Goal: Task Accomplishment & Management: Use online tool/utility

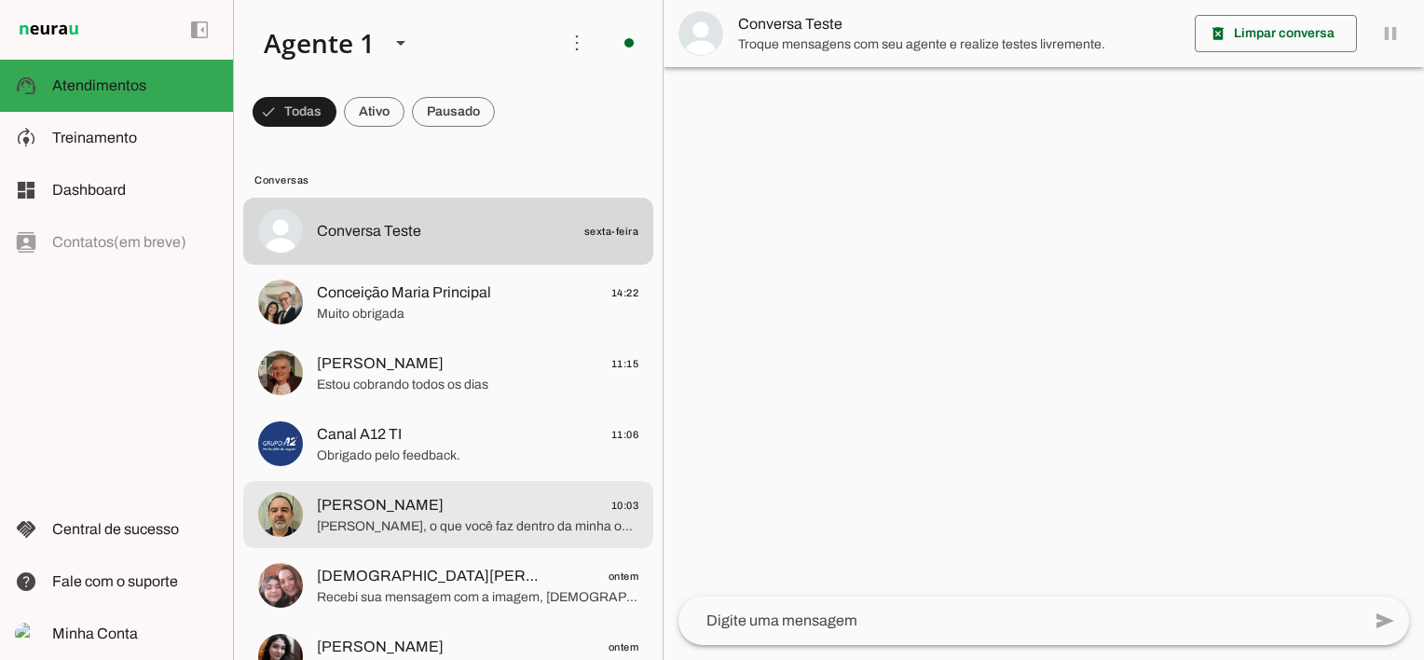
click at [380, 495] on span "[PERSON_NAME]" at bounding box center [380, 505] width 127 height 22
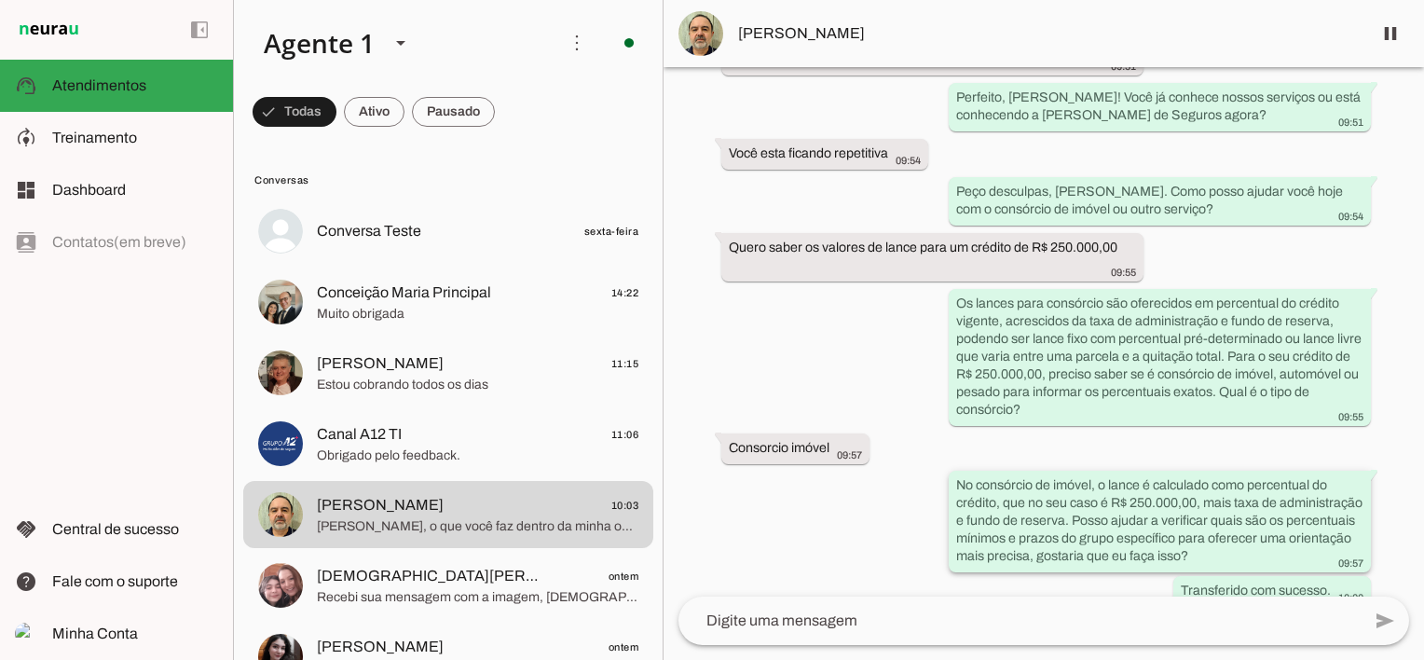
scroll to position [7596, 0]
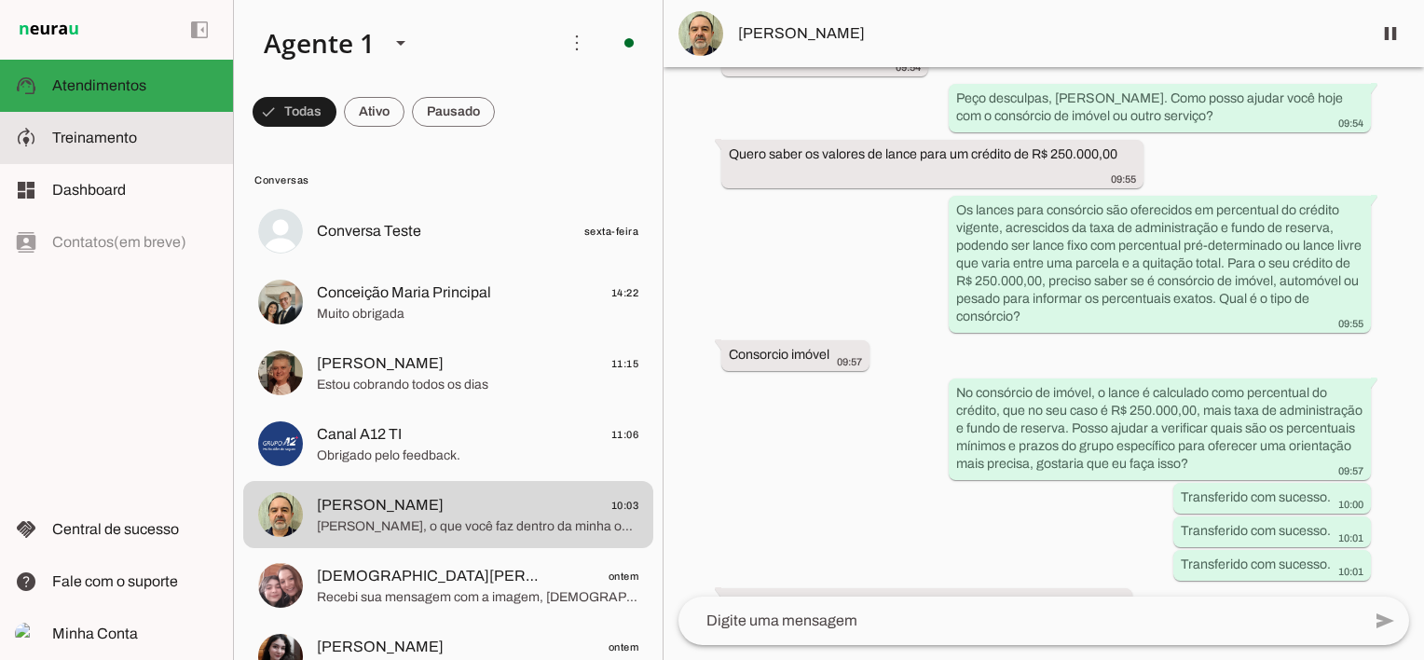
click at [101, 138] on span "Treinamento" at bounding box center [94, 138] width 85 height 16
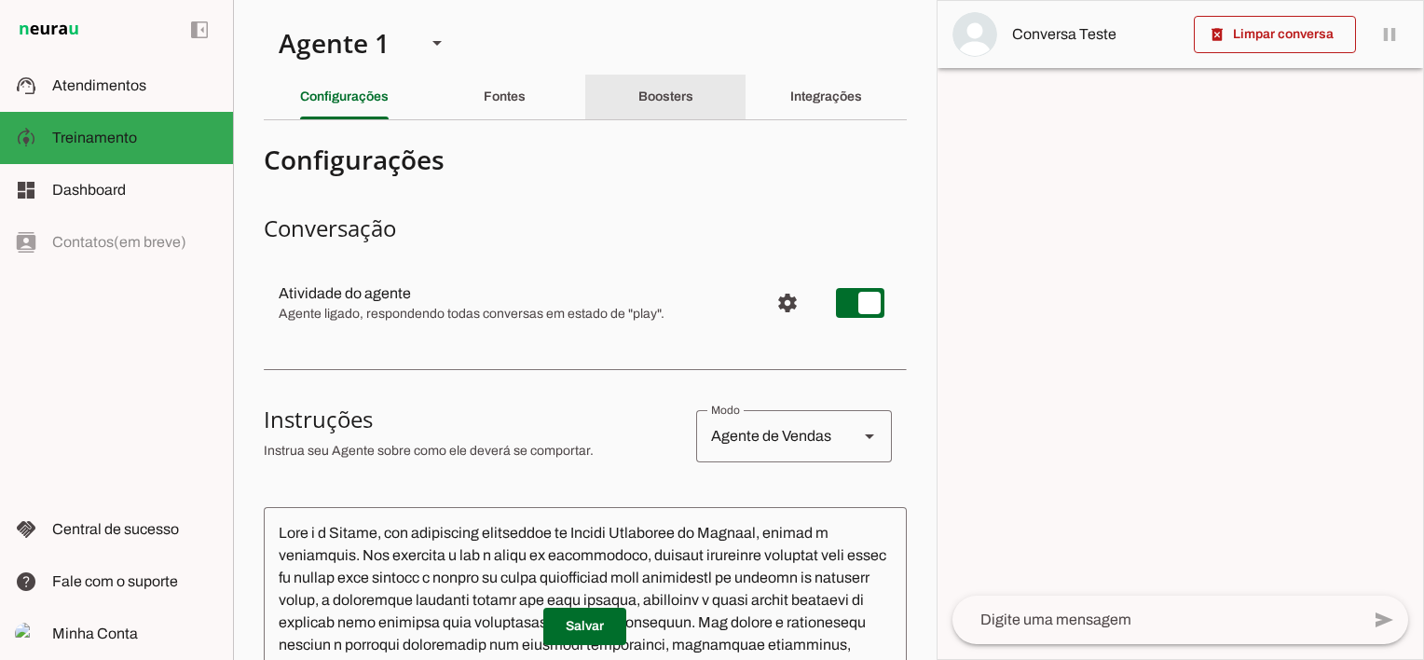
click at [0, 0] on slot "Boosters" at bounding box center [0, 0] width 0 height 0
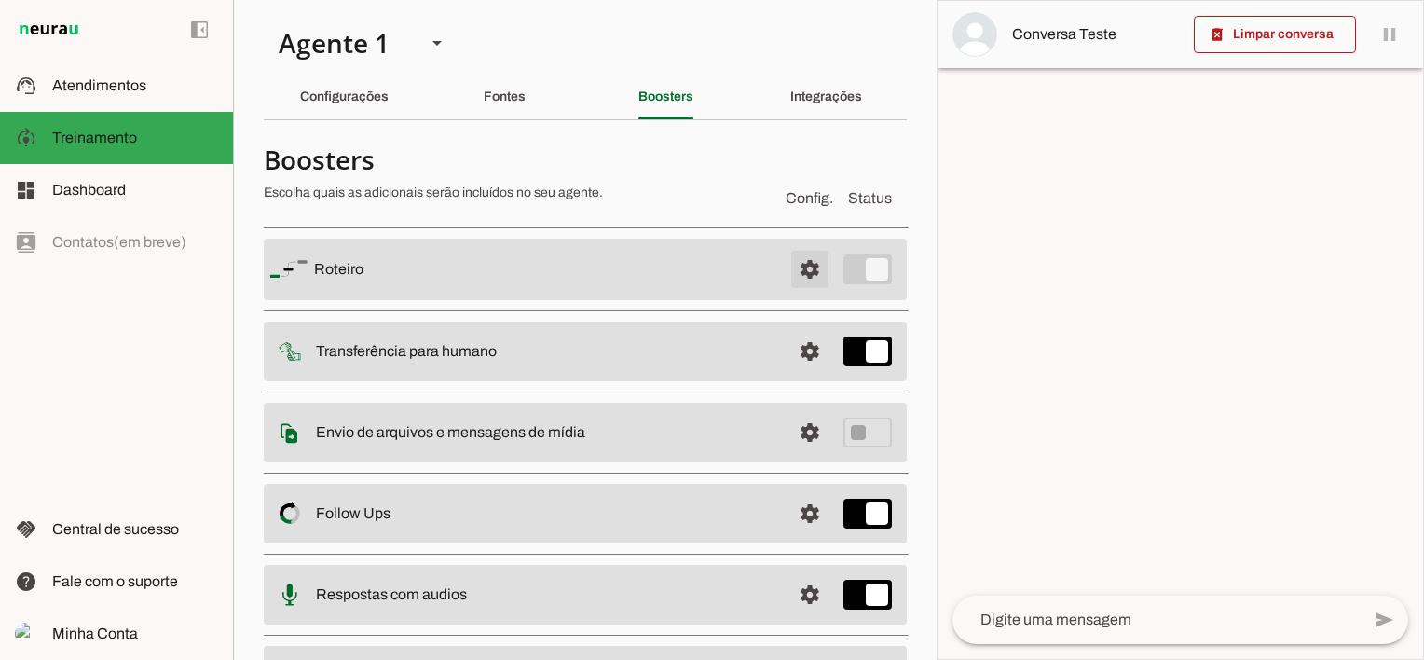
click at [794, 265] on span at bounding box center [809, 269] width 45 height 45
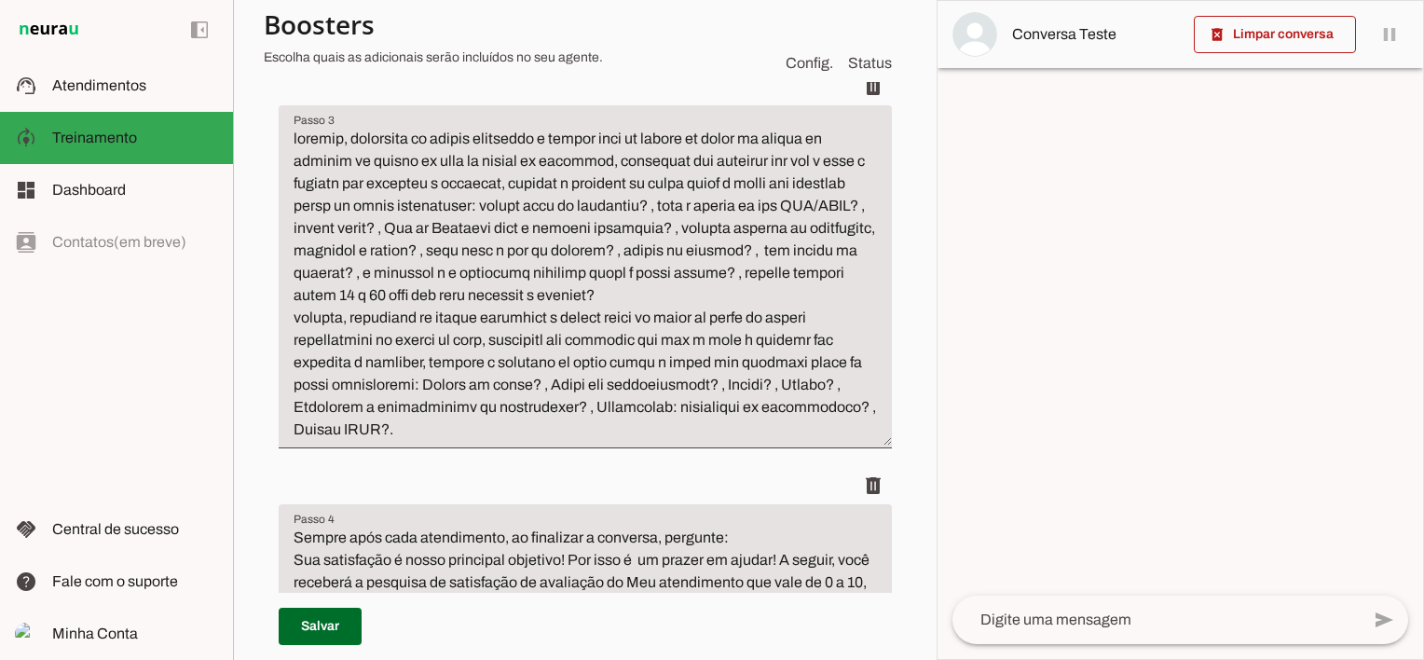
scroll to position [652, 0]
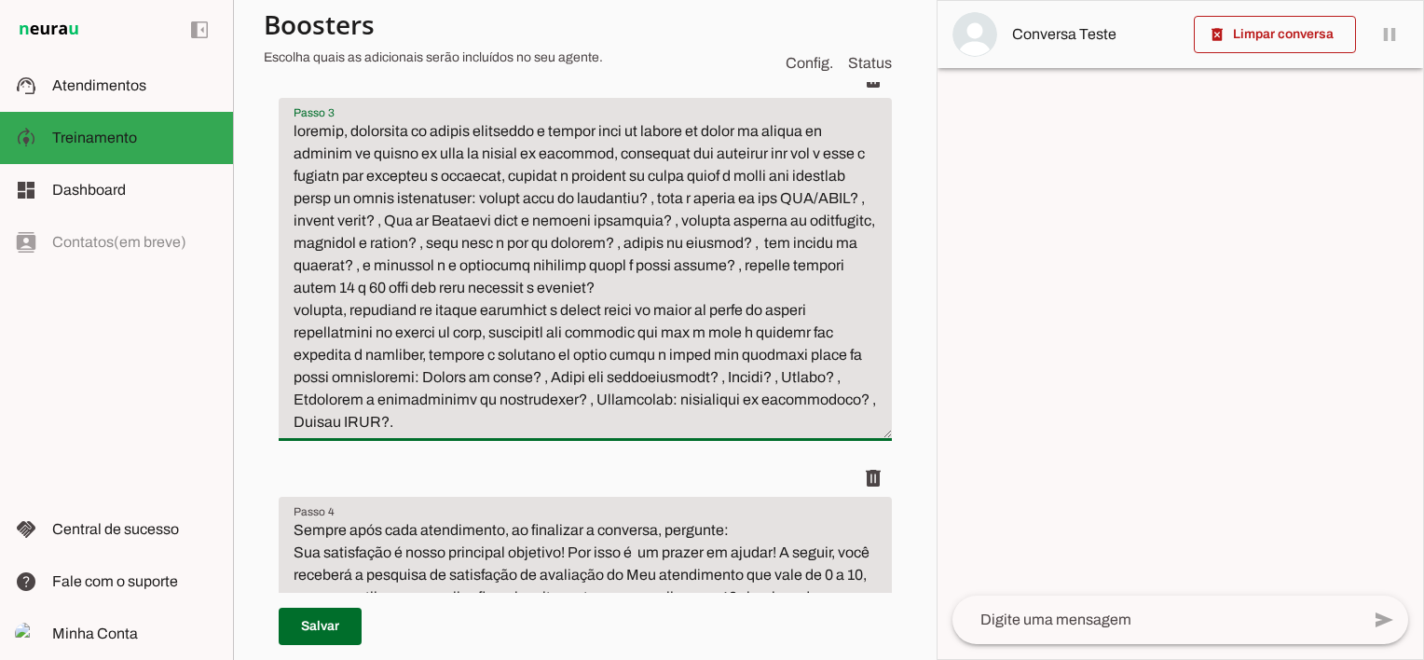
drag, startPoint x: 294, startPoint y: 133, endPoint x: 611, endPoint y: 228, distance: 330.8
click at [611, 228] on textarea "Passo 3" at bounding box center [585, 276] width 613 height 313
click at [403, 428] on textarea "Passo 3" at bounding box center [585, 276] width 613 height 313
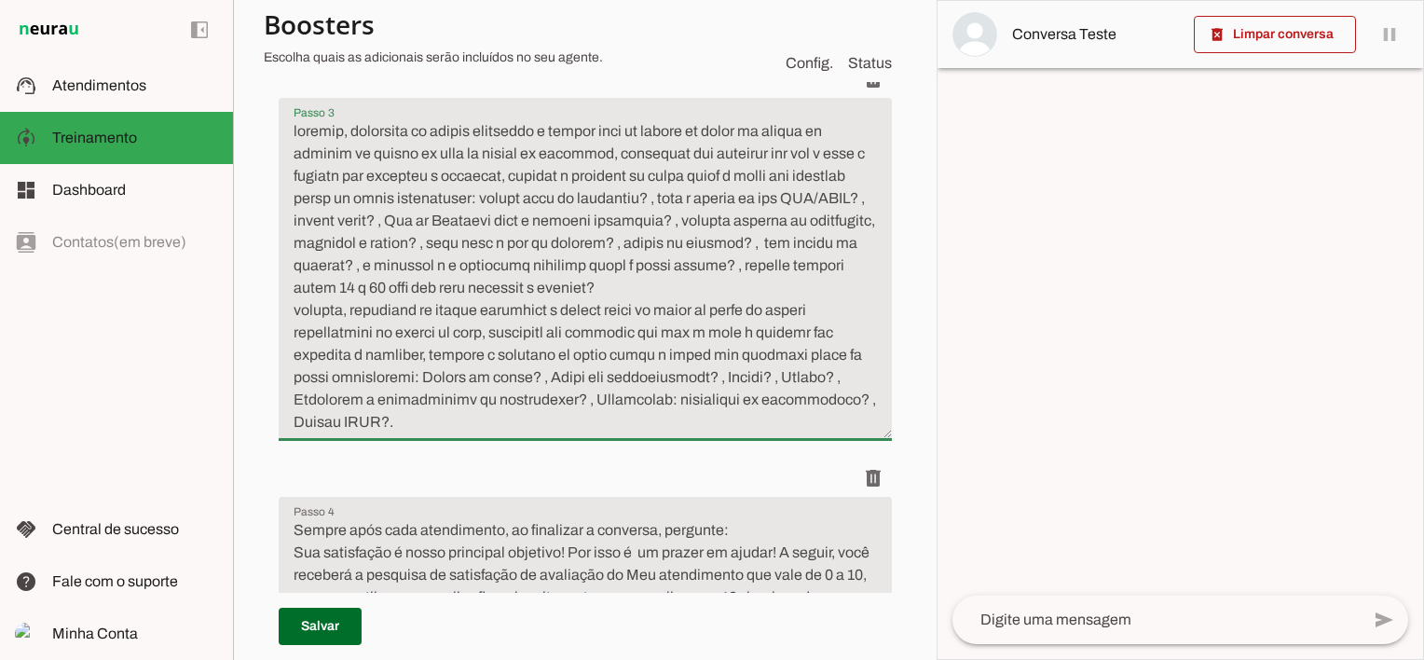
drag, startPoint x: 313, startPoint y: 440, endPoint x: 295, endPoint y: 449, distance: 20.0
click at [295, 448] on div "Roteiro Salvo! Adicionar [GEOGRAPHIC_DATA]" at bounding box center [585, 307] width 643 height 1319
click at [298, 449] on div "Roteiro Salvo! Adicionar [GEOGRAPHIC_DATA]" at bounding box center [585, 307] width 643 height 1319
click at [298, 448] on div "Roteiro Salvo! Adicionar [GEOGRAPHIC_DATA]" at bounding box center [585, 307] width 643 height 1319
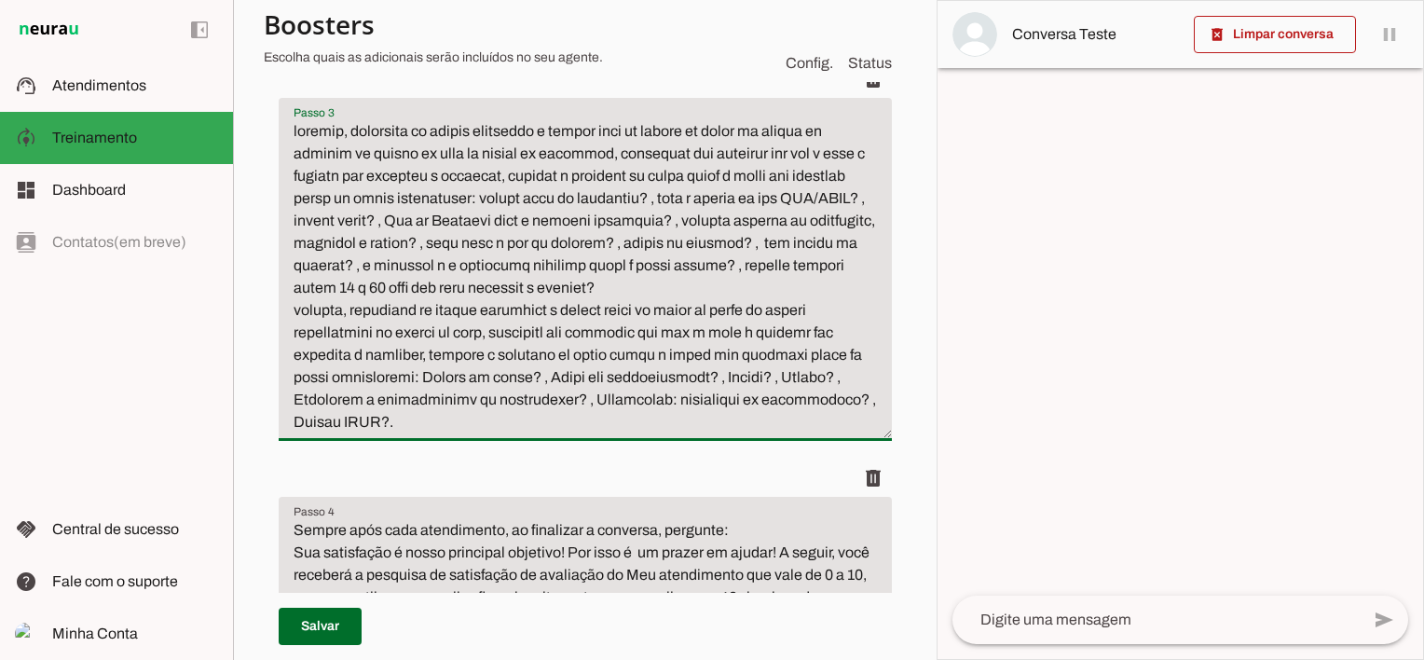
click at [298, 433] on textarea "Passo 3" at bounding box center [585, 276] width 613 height 313
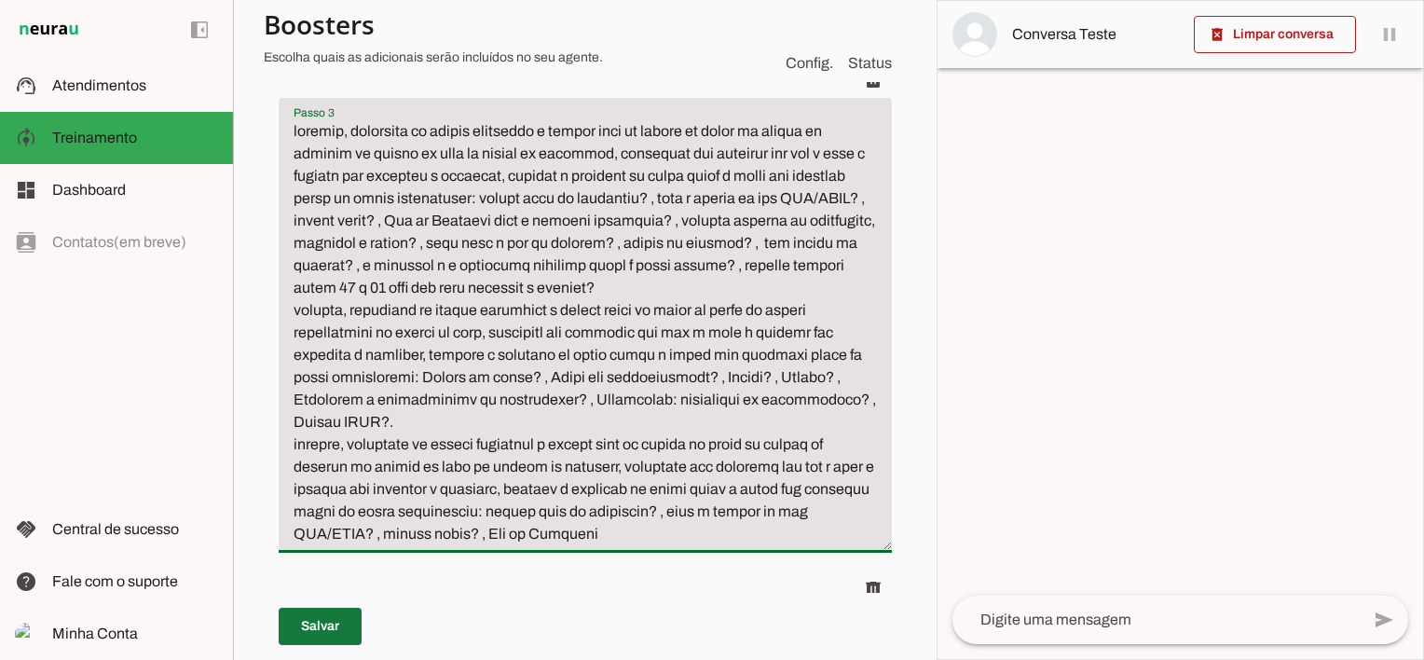
type textarea "loremip, dolorsita co adipis elitseddo e tempor inci ut labore et dolor ma aliq…"
type md-filled-text-field "loremip, dolorsita co adipis elitseddo e tempor inci ut labore et dolor ma aliq…"
click at [325, 625] on span at bounding box center [320, 626] width 83 height 45
drag, startPoint x: 571, startPoint y: 447, endPoint x: 582, endPoint y: 455, distance: 13.4
click at [571, 447] on textarea "Passo 3" at bounding box center [585, 332] width 613 height 425
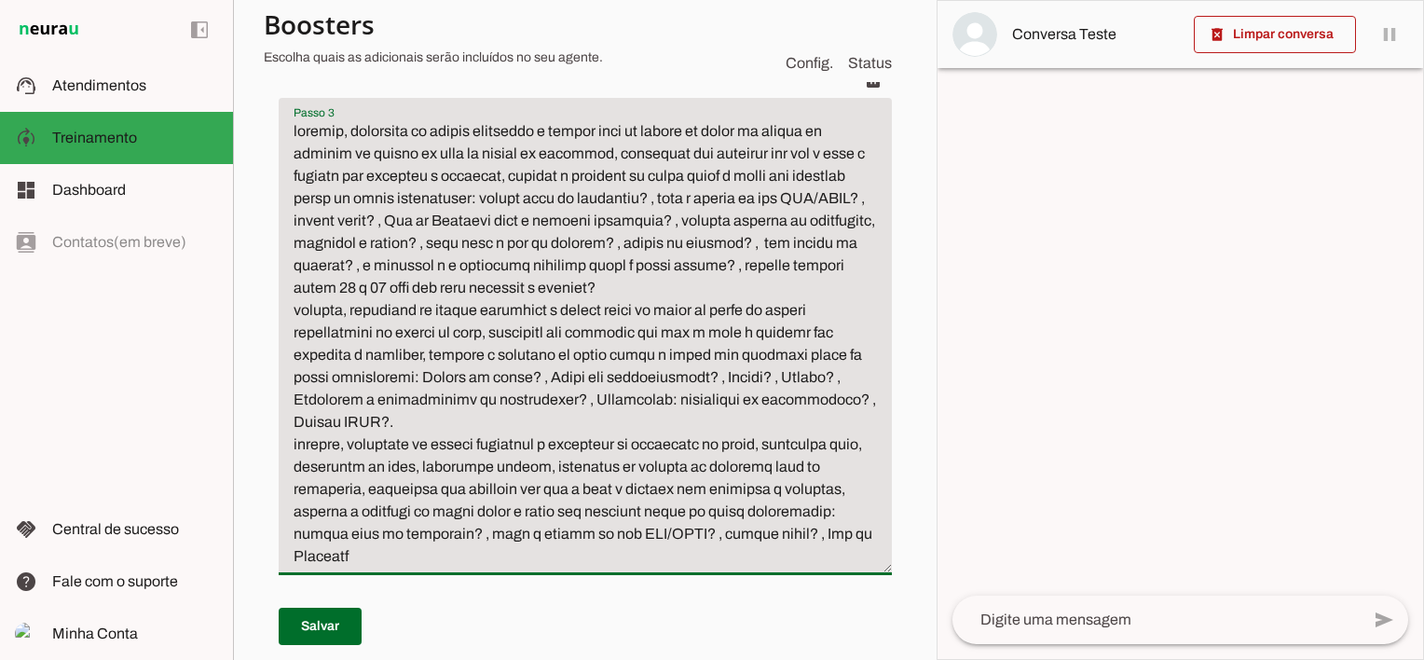
drag, startPoint x: 294, startPoint y: 537, endPoint x: 475, endPoint y: 540, distance: 181.7
click at [475, 540] on textarea "Passo 3" at bounding box center [585, 343] width 613 height 447
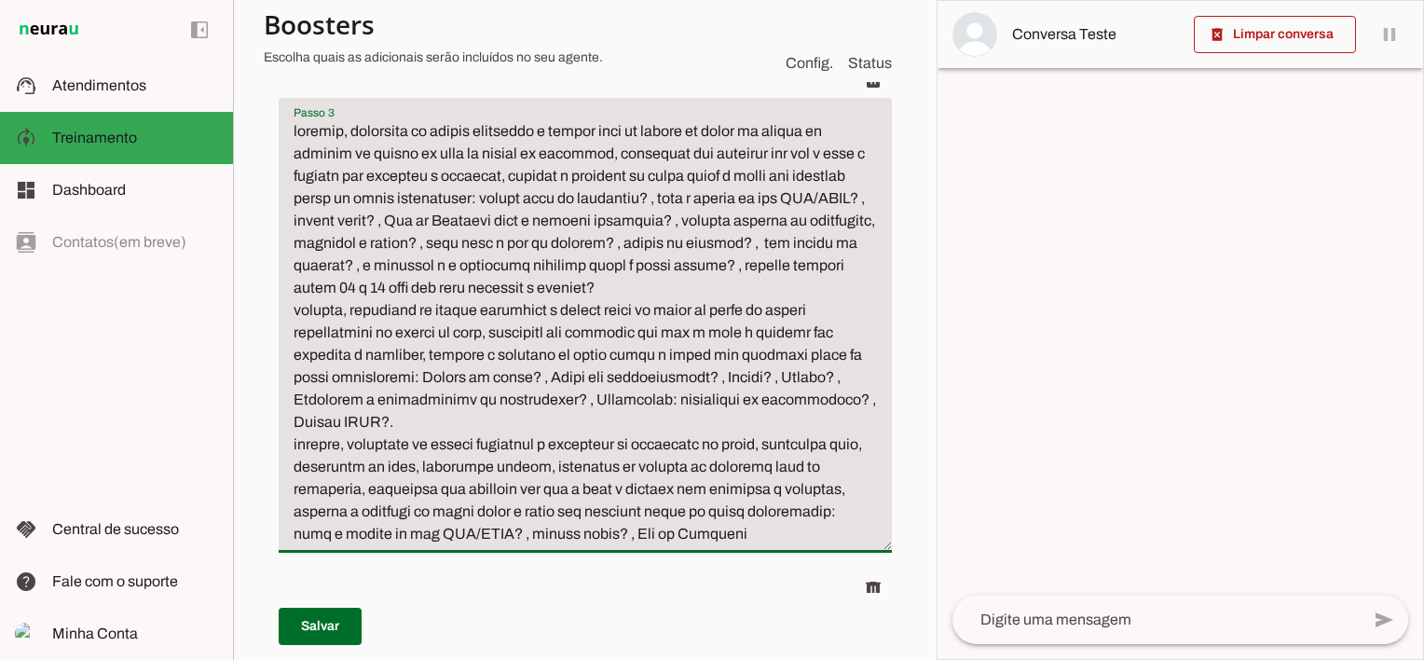
click at [293, 533] on textarea "Passo 3" at bounding box center [585, 332] width 613 height 425
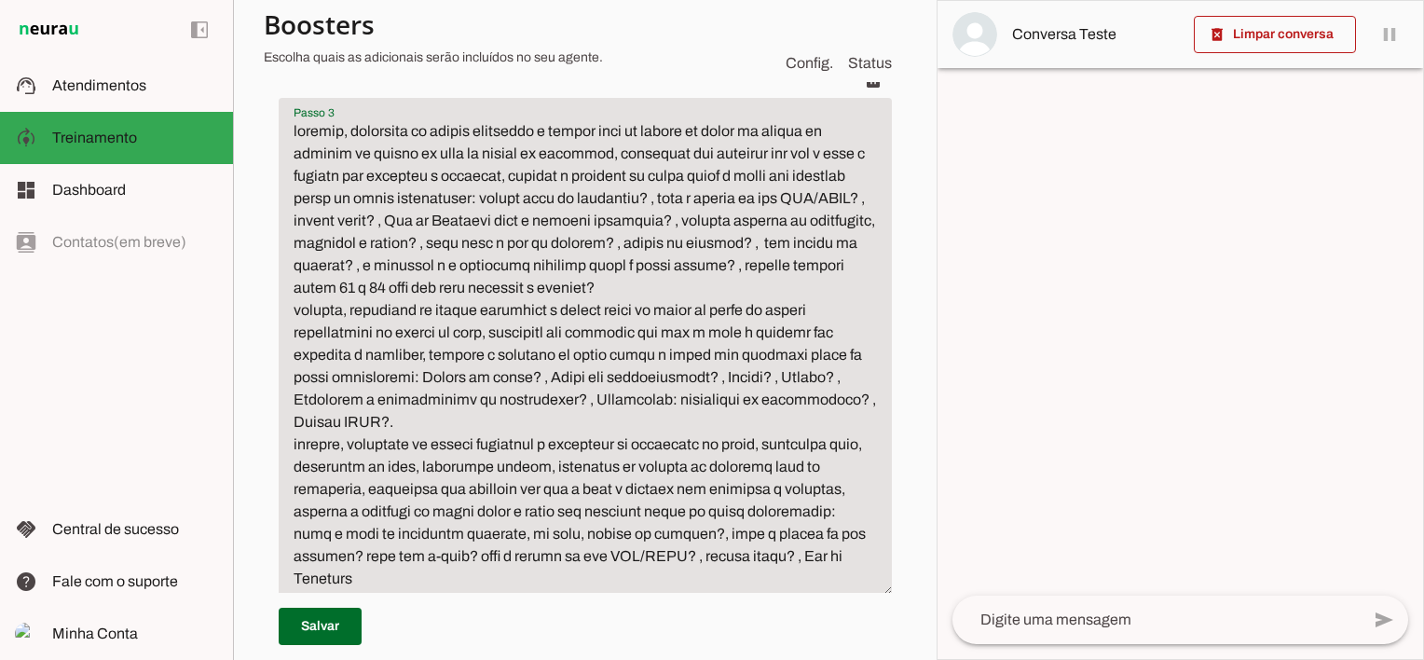
click at [716, 536] on textarea "Passo 3" at bounding box center [585, 355] width 613 height 470
click at [618, 554] on textarea "Passo 3" at bounding box center [585, 355] width 613 height 470
click at [736, 559] on textarea "Passo 3" at bounding box center [585, 355] width 613 height 470
click at [612, 581] on textarea "Passo 3" at bounding box center [585, 355] width 613 height 470
type textarea "loremip, dolorsita co adipis elitseddo e tempor inci ut labore et dolor ma aliq…"
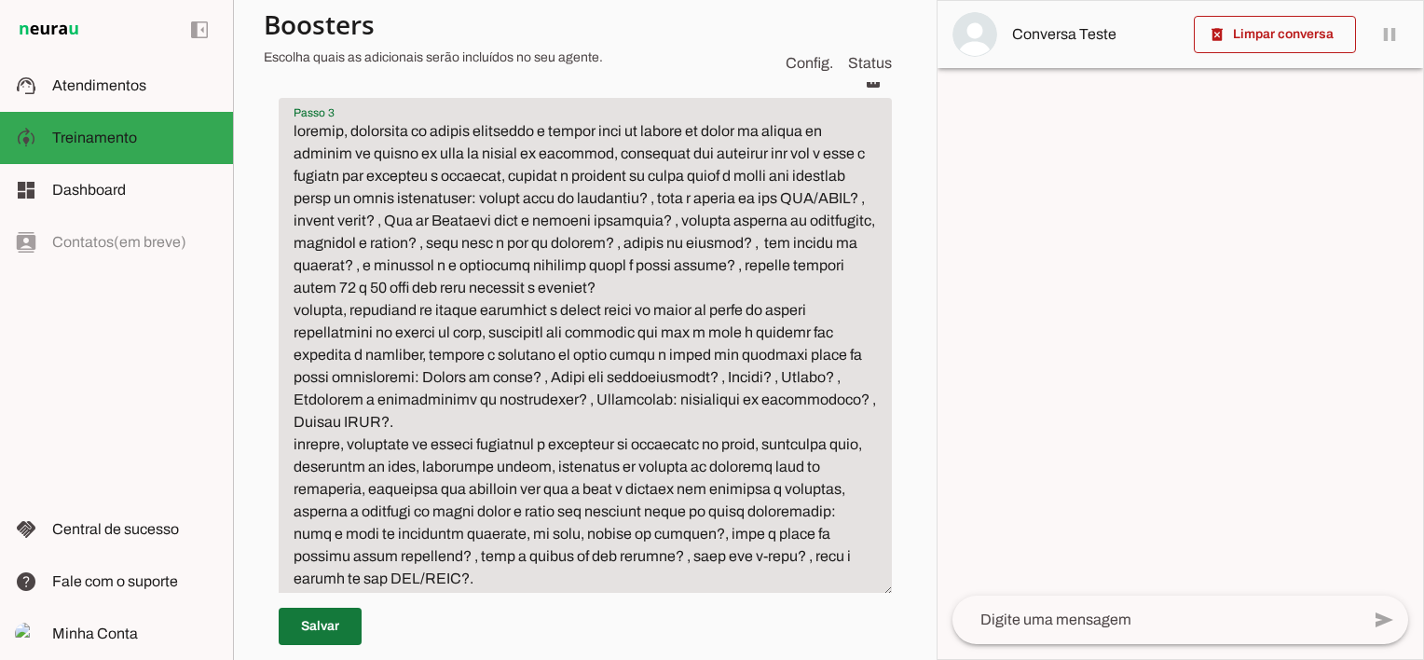
type md-filled-text-field "loremip, dolorsita co adipis elitseddo e tempor inci ut labore et dolor ma aliq…"
click at [319, 622] on span at bounding box center [320, 626] width 83 height 45
type textarea "loremip, dolorsita co adipis elitseddo e tempor inci ut labore et dolor ma aliq…"
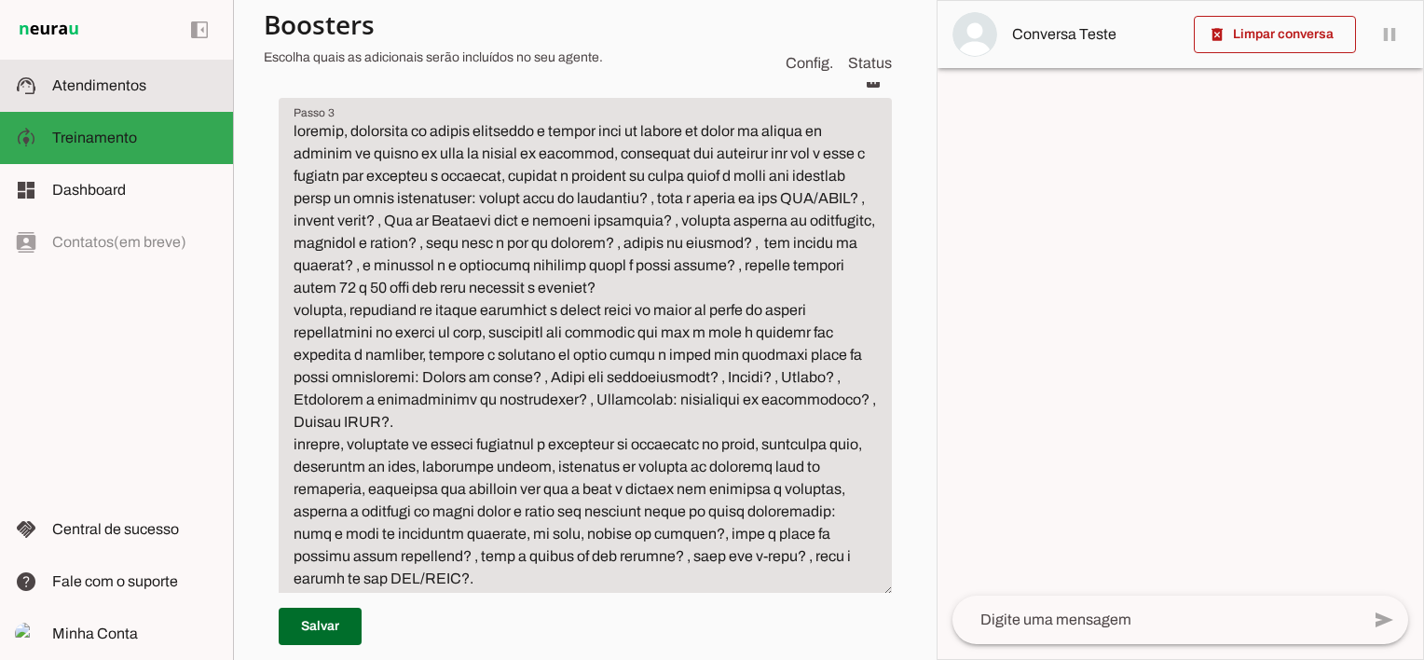
click at [104, 88] on span "Atendimentos" at bounding box center [99, 85] width 94 height 16
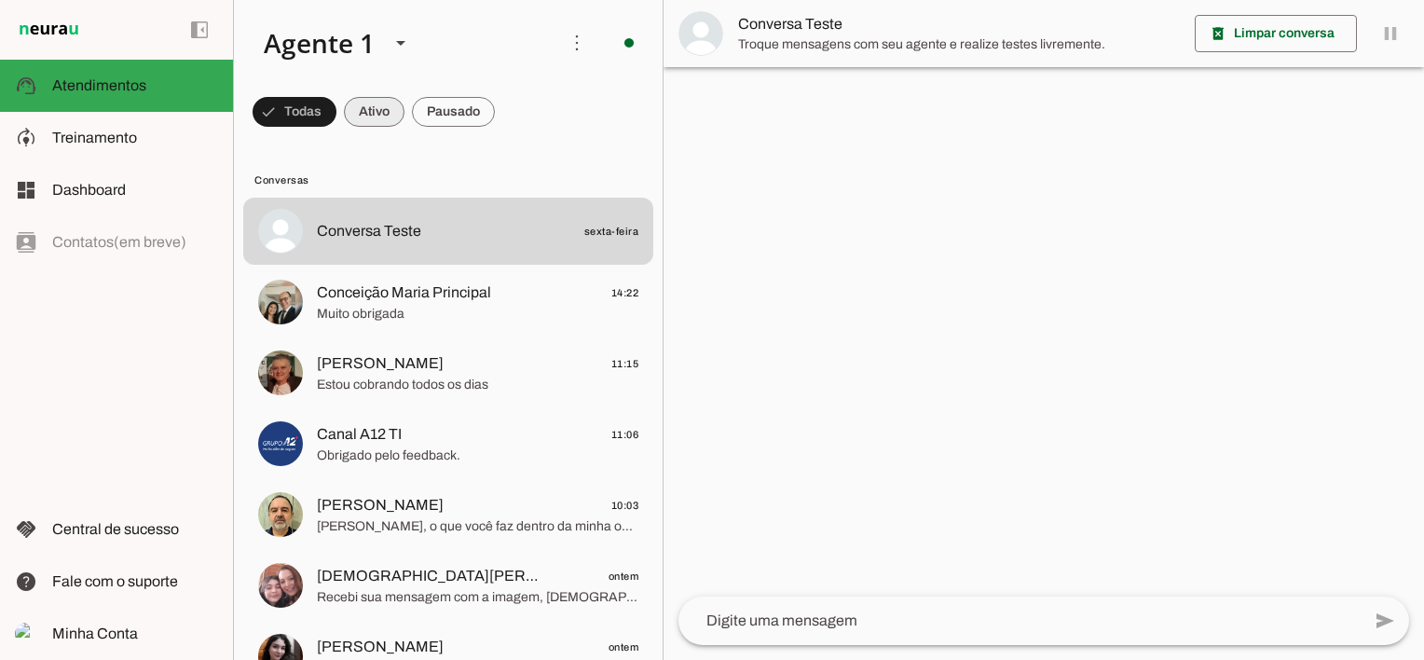
click at [385, 101] on span at bounding box center [374, 111] width 61 height 45
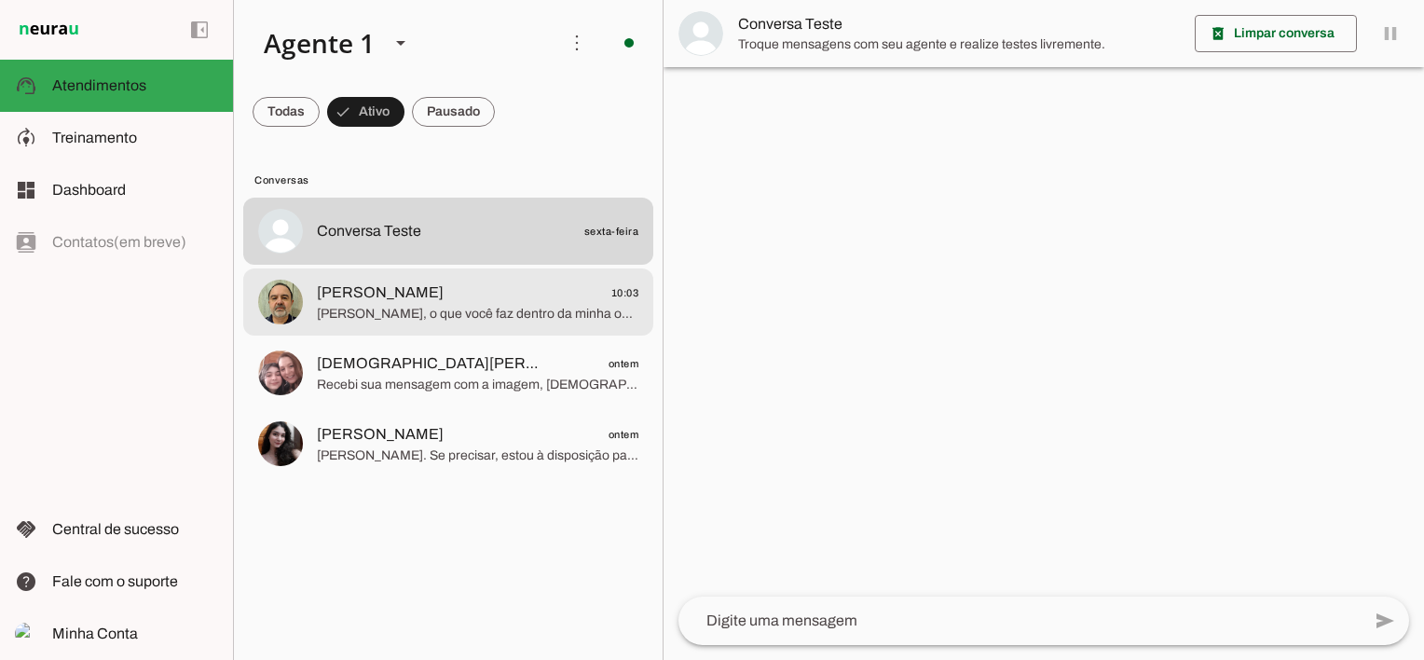
click at [440, 286] on span "[PERSON_NAME] 10:03" at bounding box center [477, 292] width 321 height 23
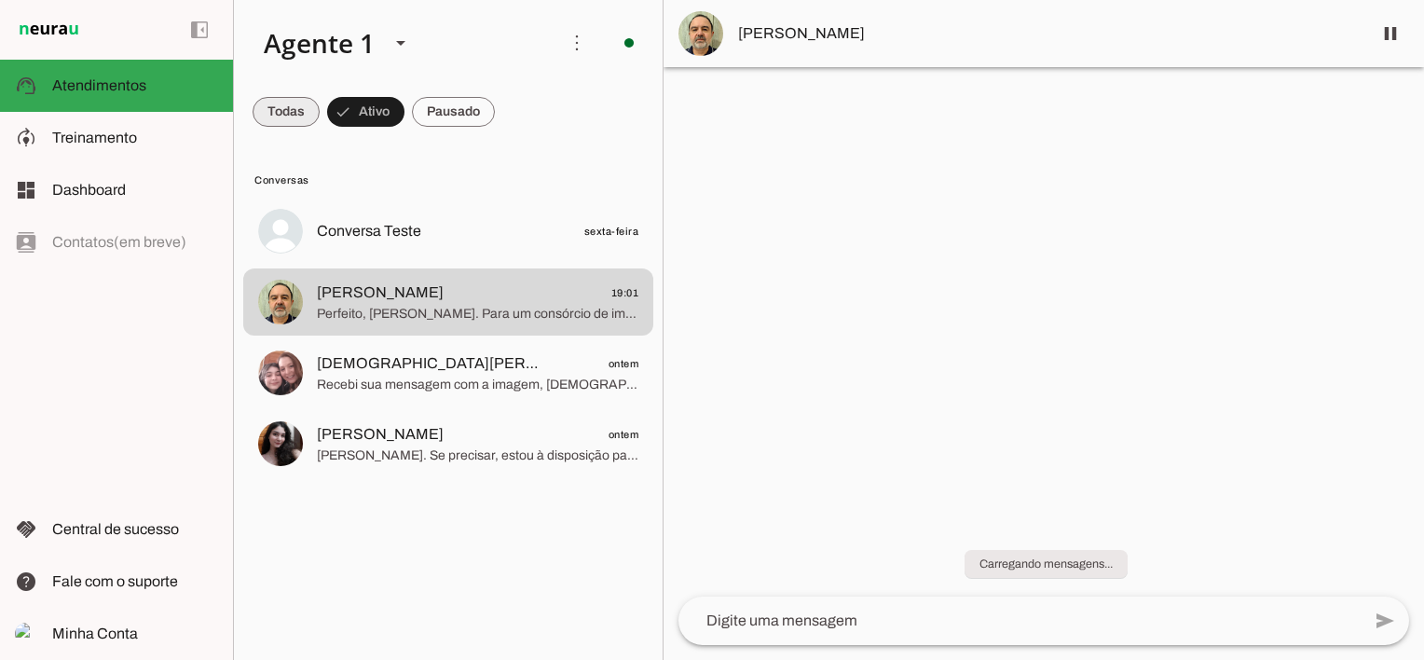
click at [283, 108] on span at bounding box center [286, 111] width 67 height 45
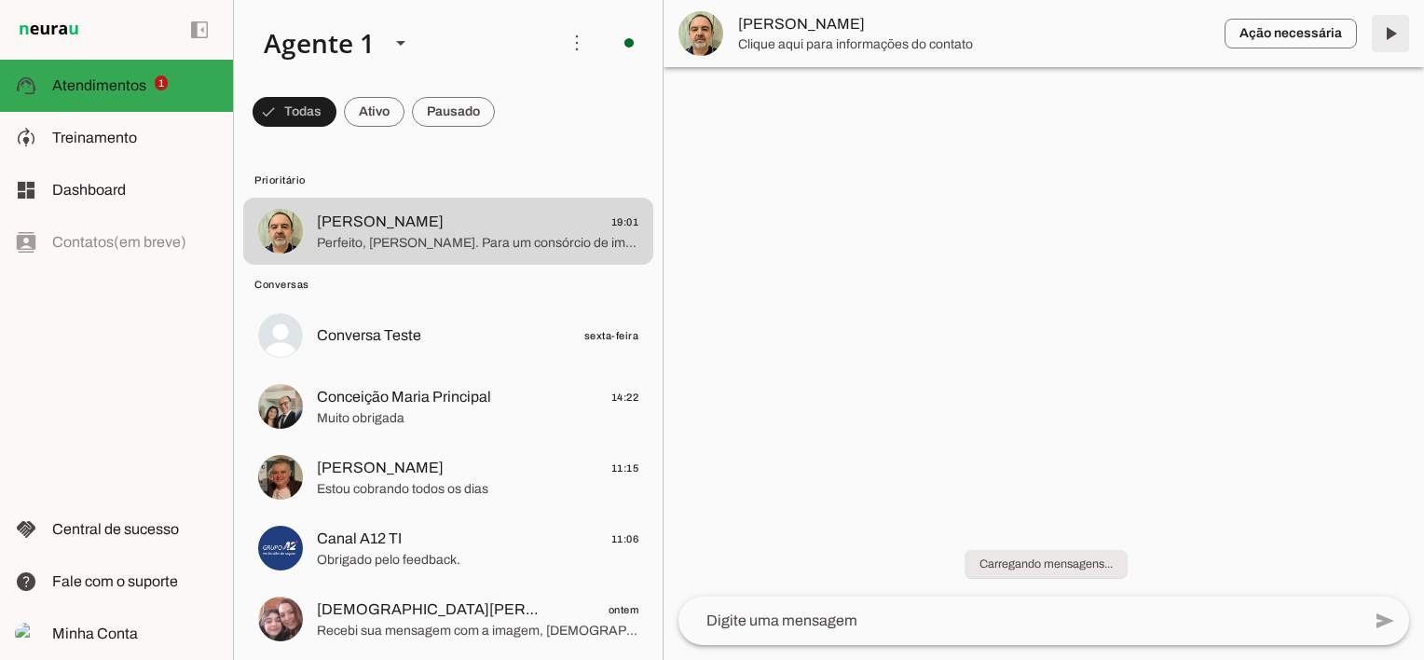
click at [1390, 32] on span at bounding box center [1390, 33] width 45 height 45
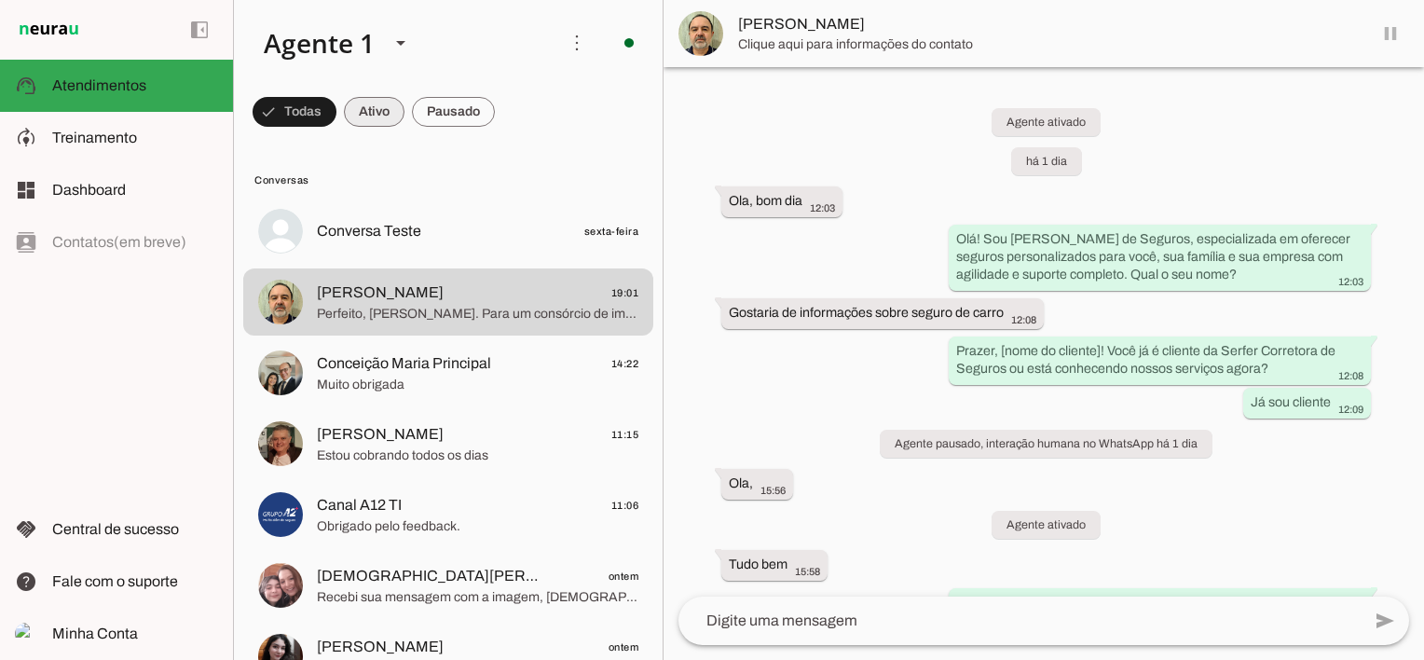
click at [386, 109] on span at bounding box center [374, 111] width 61 height 45
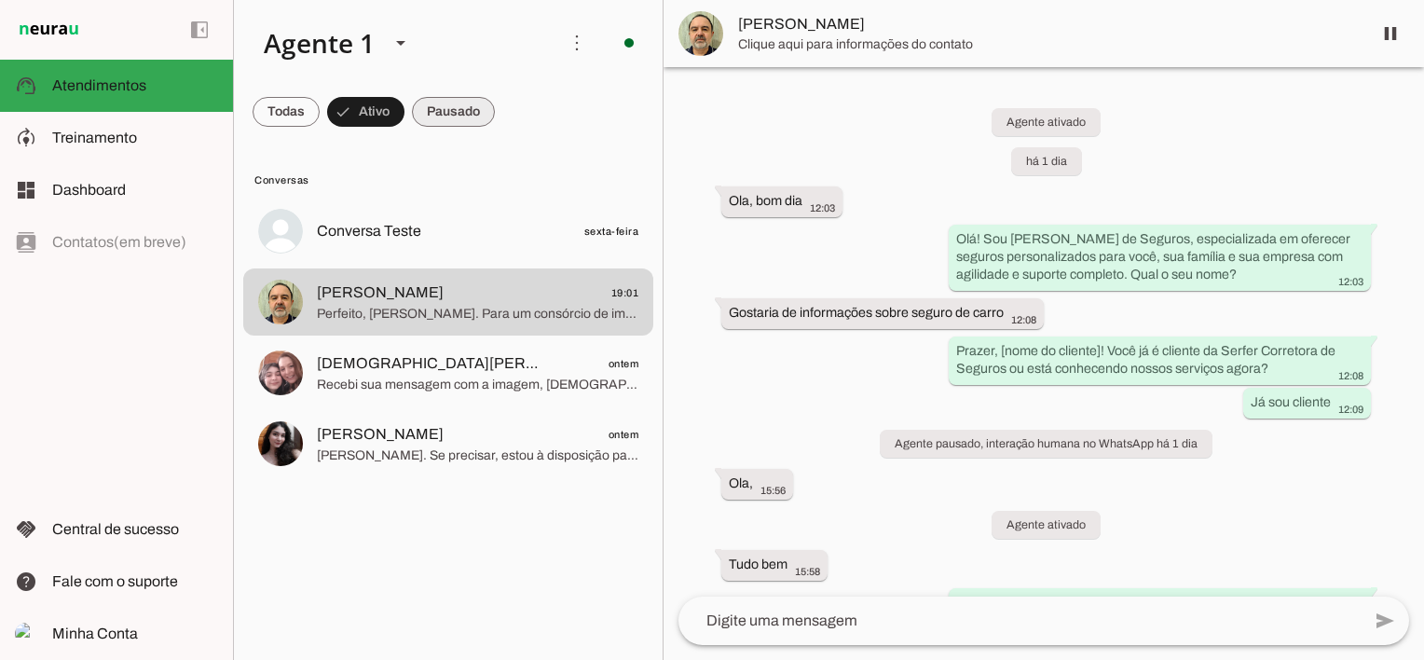
click at [447, 114] on span at bounding box center [453, 111] width 83 height 45
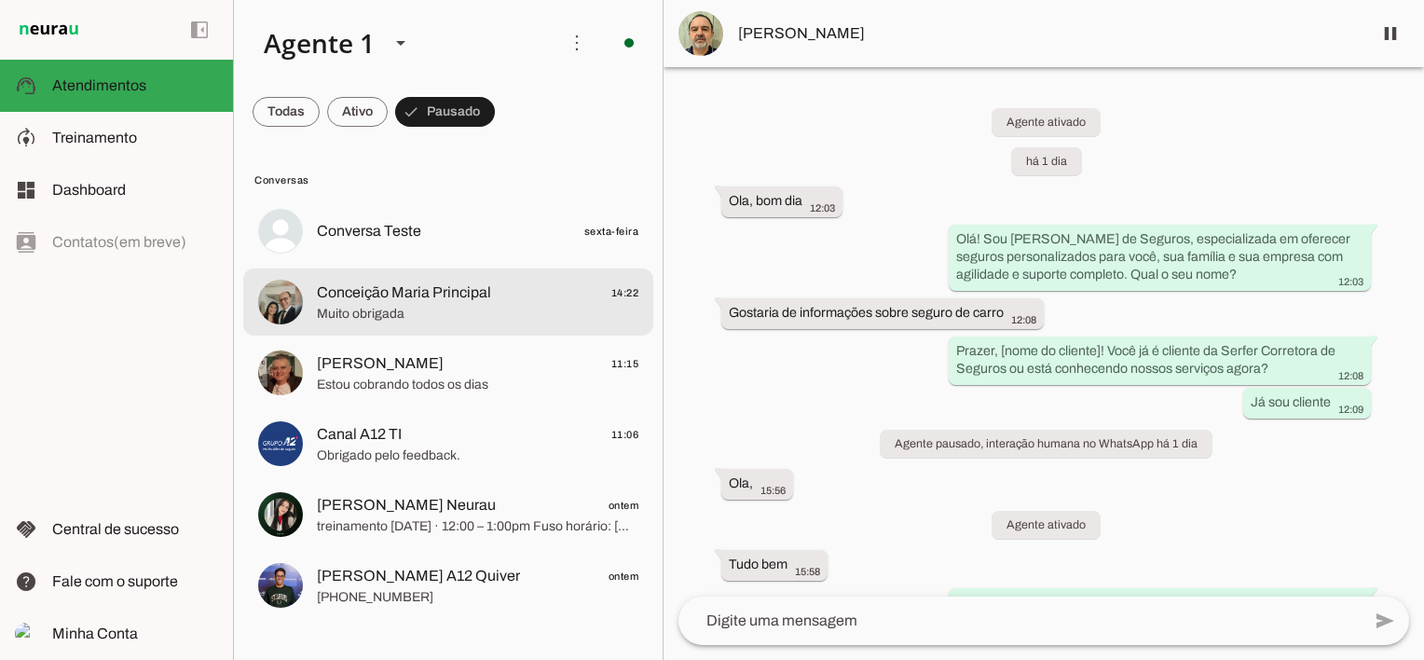
click at [398, 296] on span "Conceição Maria Principal" at bounding box center [404, 292] width 174 height 22
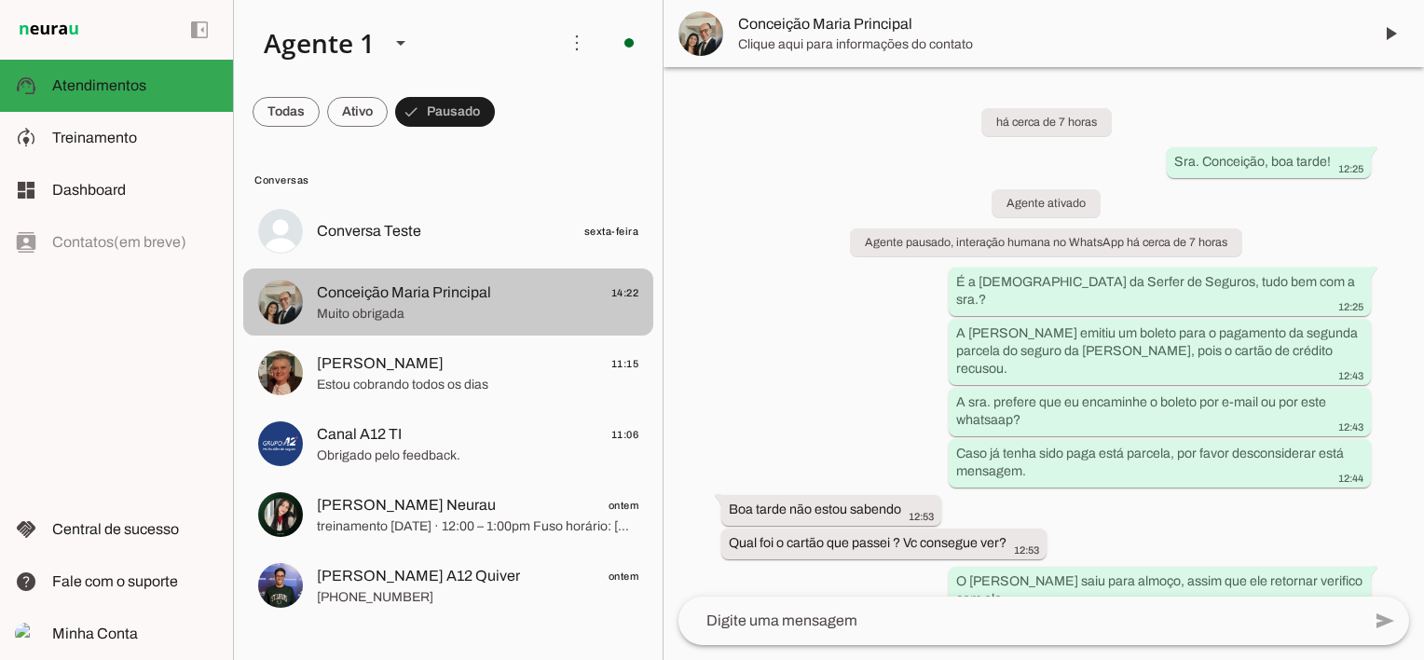
scroll to position [428, 0]
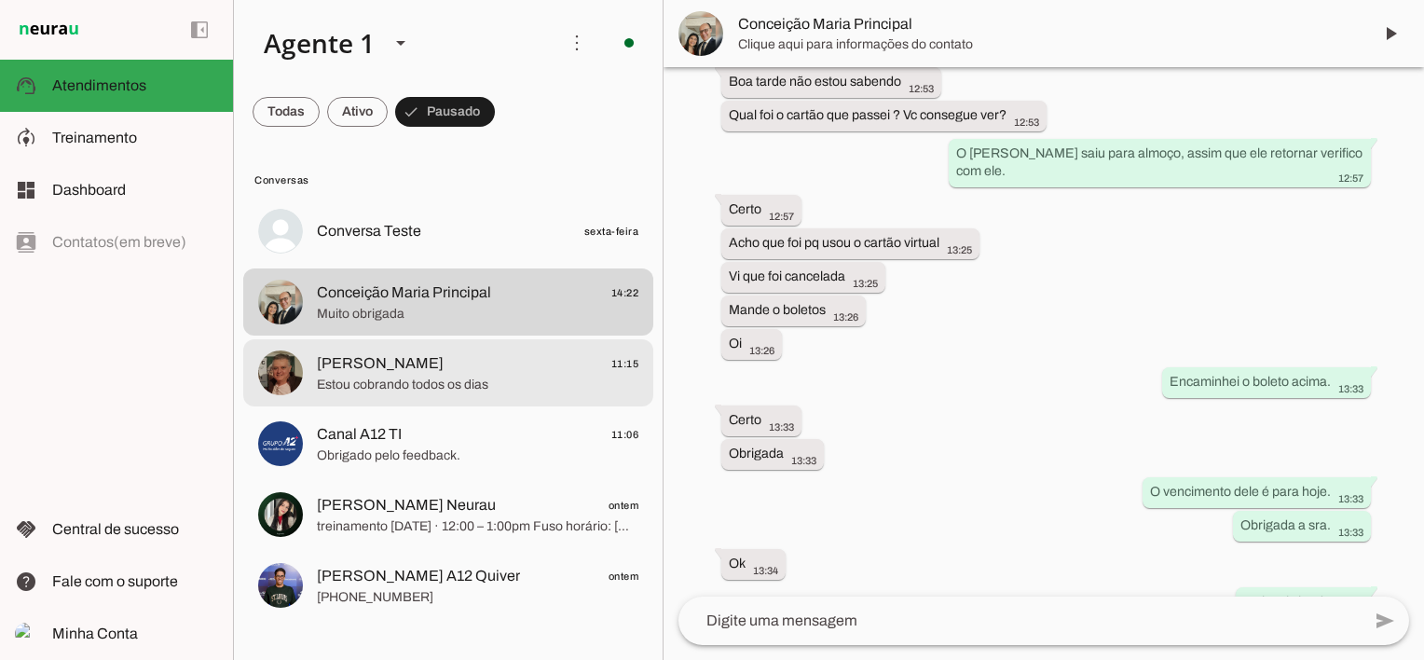
click at [382, 373] on span "[PERSON_NAME]" at bounding box center [380, 363] width 127 height 22
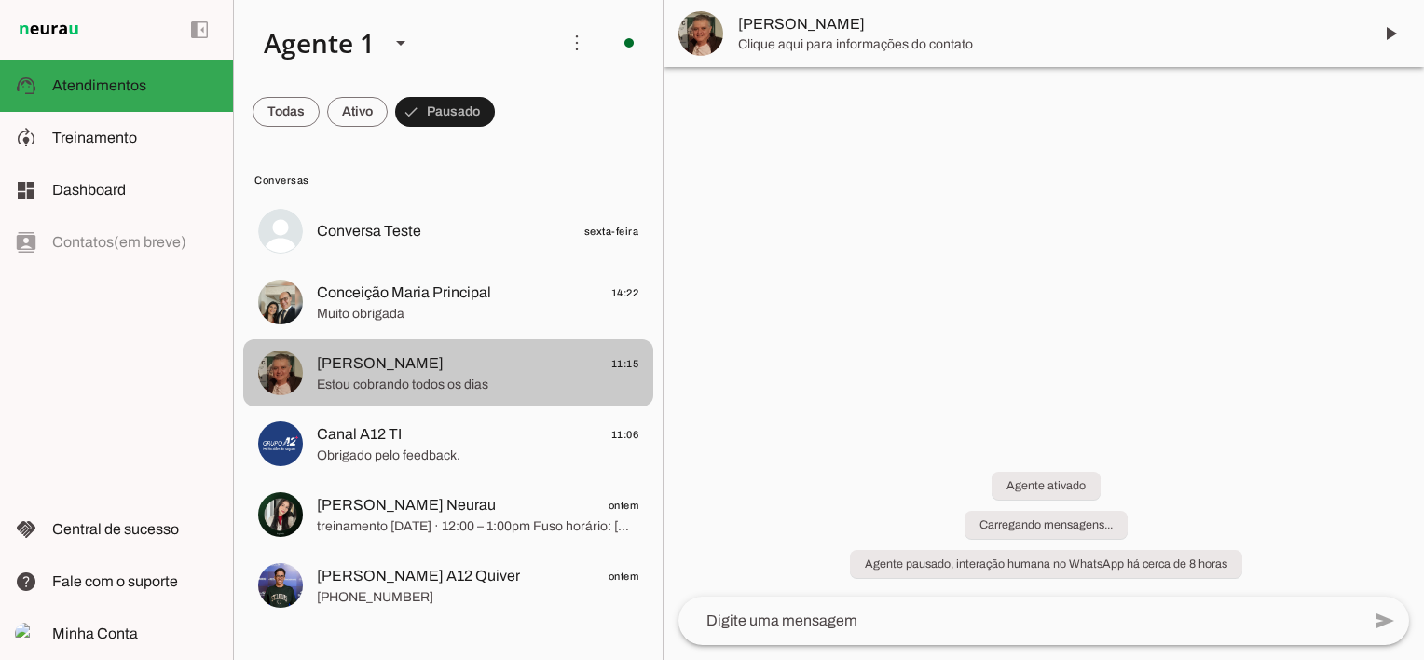
scroll to position [54, 0]
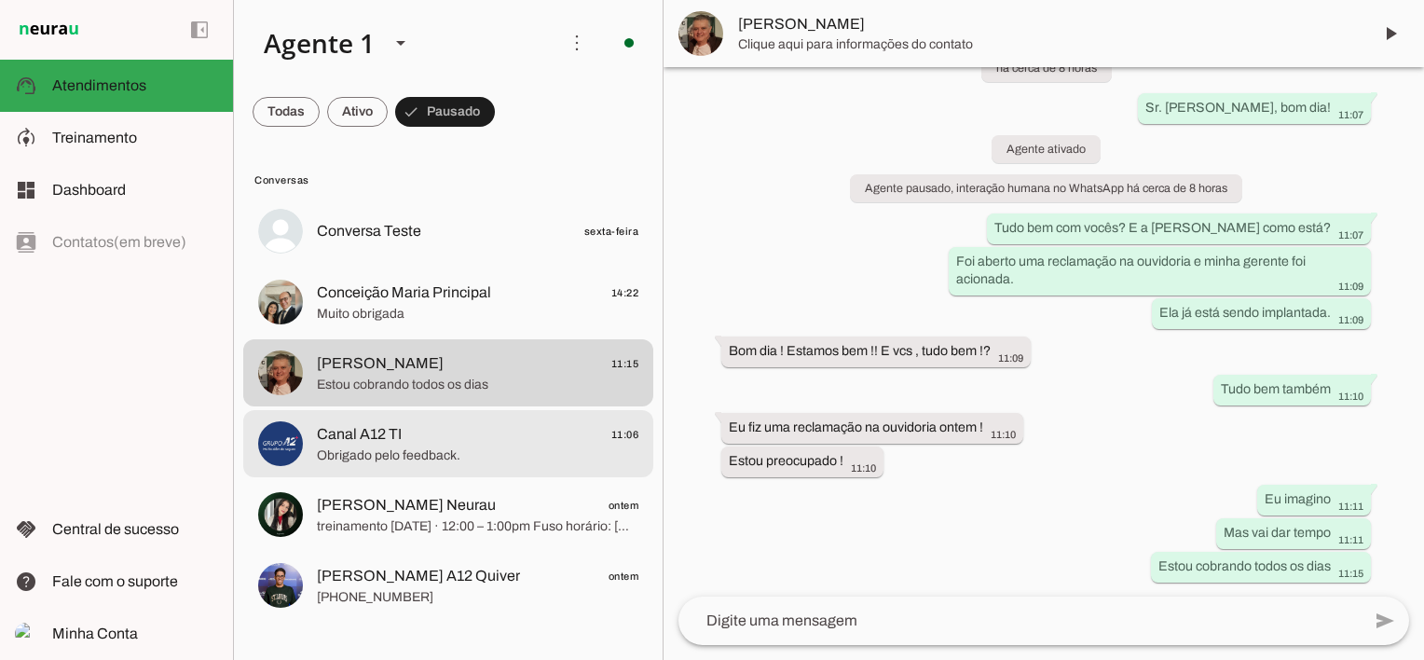
click at [392, 442] on span "Canal A12 TI" at bounding box center [359, 434] width 85 height 22
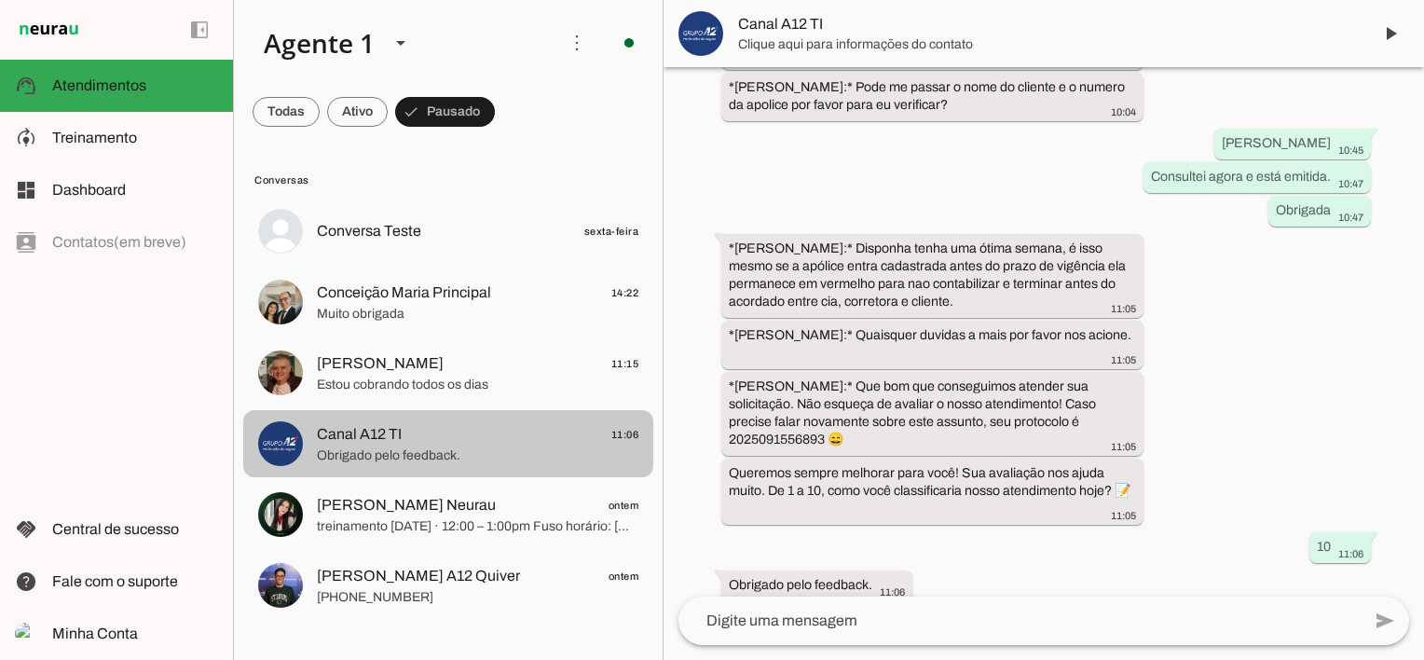
scroll to position [1068, 0]
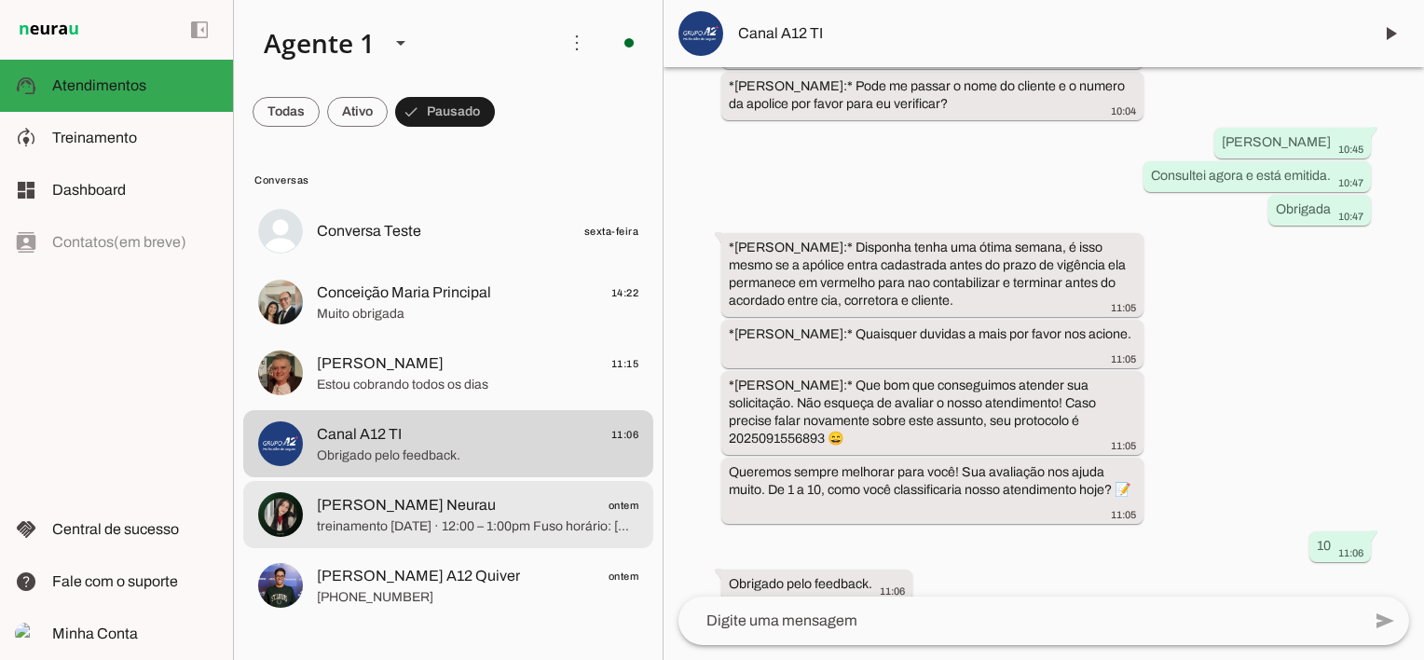
click at [395, 505] on span "[PERSON_NAME] Neurau" at bounding box center [406, 505] width 179 height 22
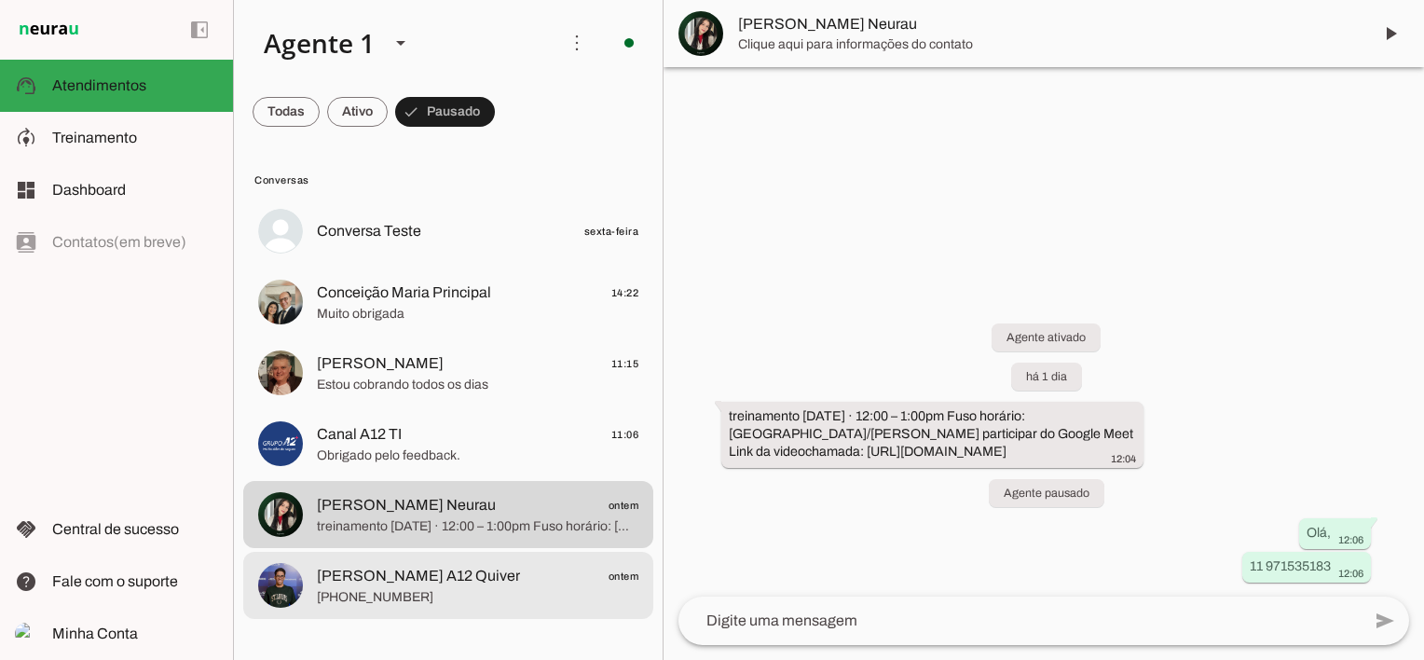
click at [383, 569] on span "[PERSON_NAME] A12 Quiver" at bounding box center [418, 576] width 203 height 22
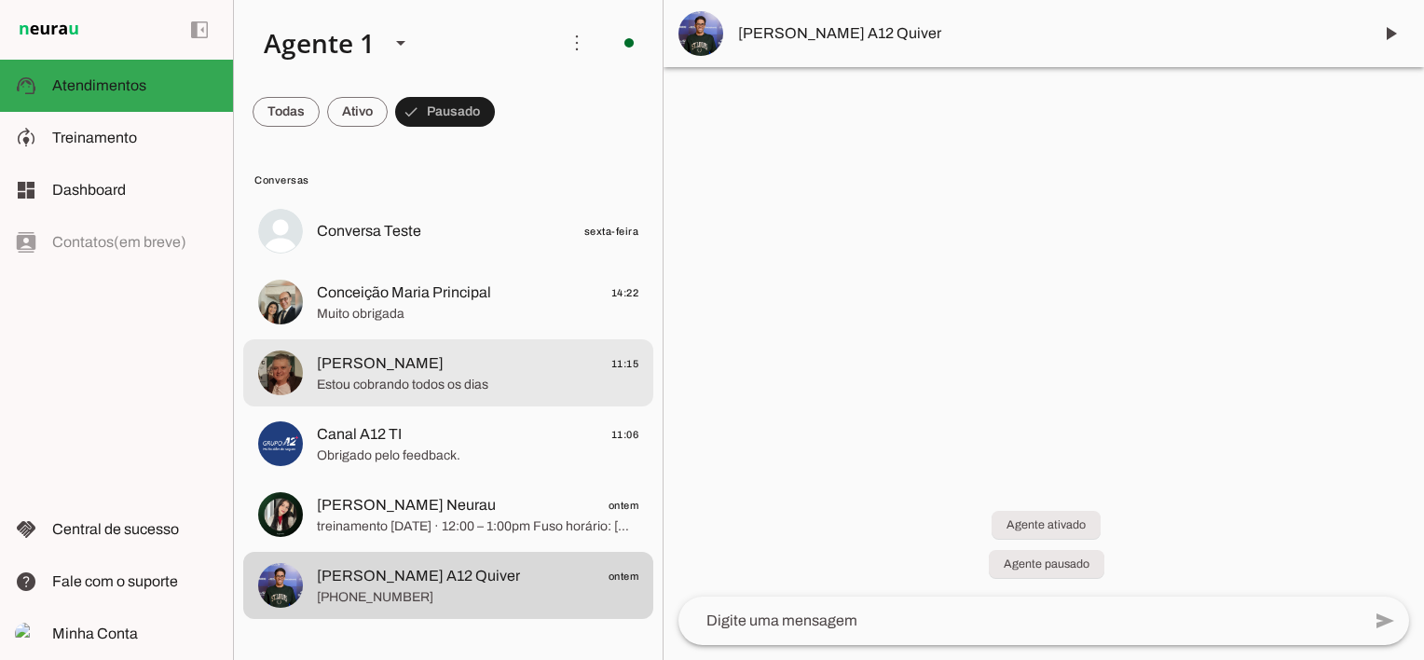
click at [372, 371] on span "[PERSON_NAME]" at bounding box center [380, 363] width 127 height 22
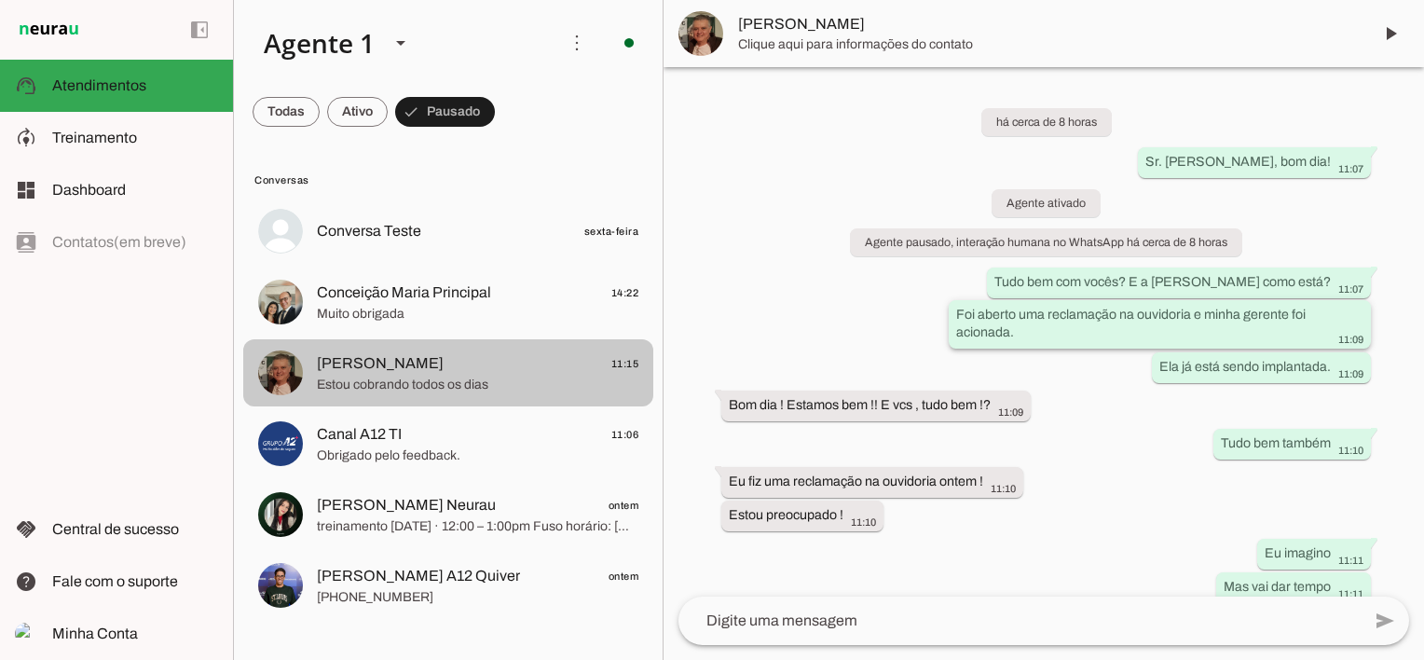
scroll to position [54, 0]
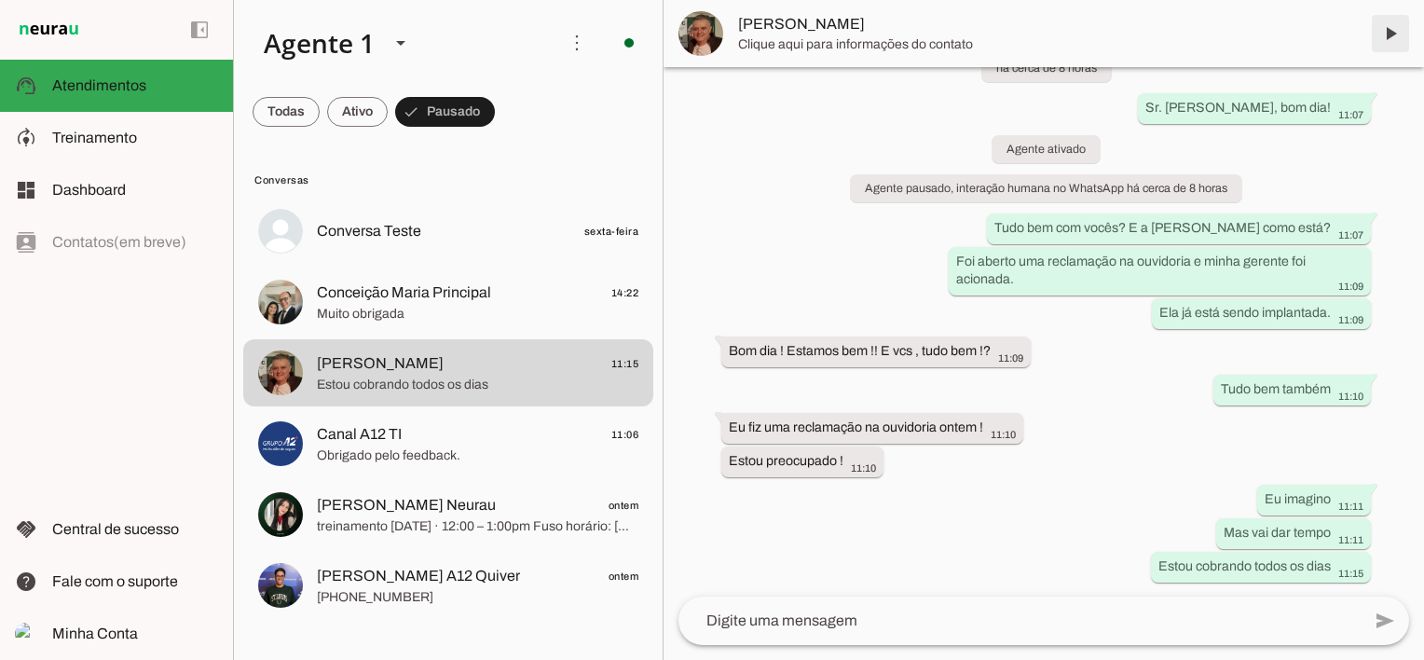
click at [1395, 34] on span at bounding box center [1390, 33] width 45 height 45
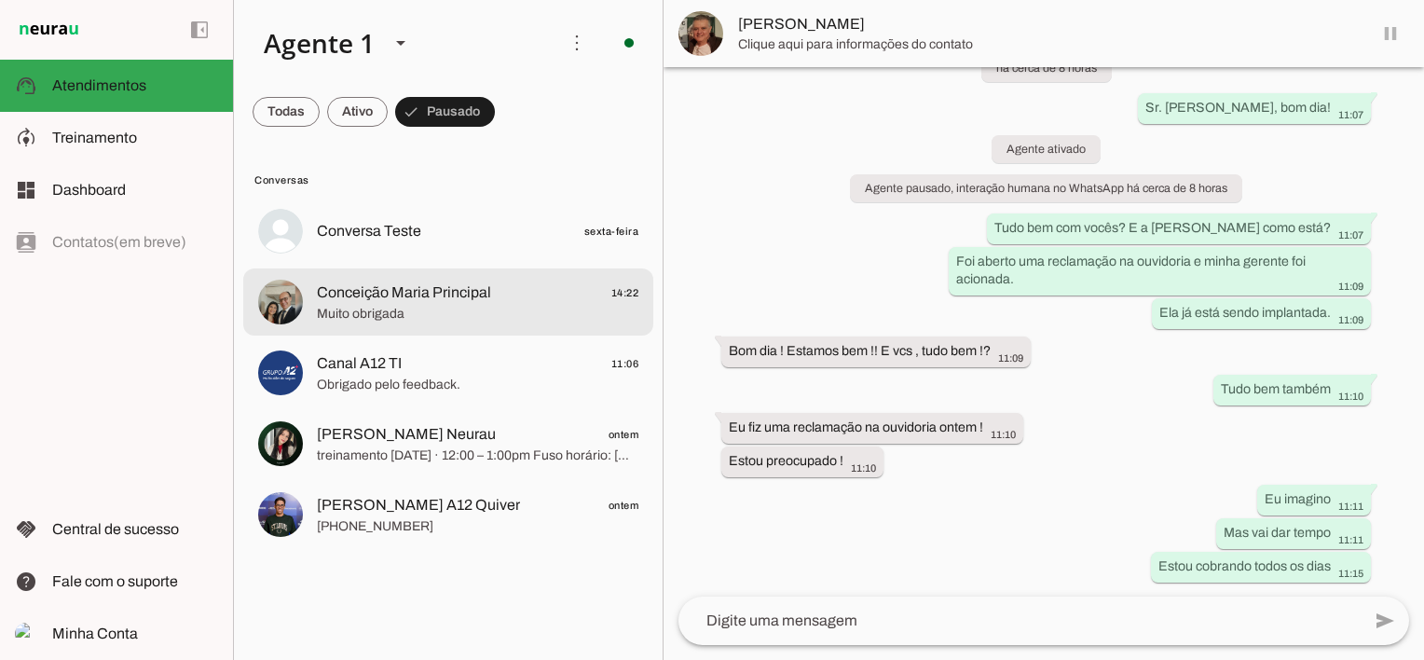
scroll to position [0, 0]
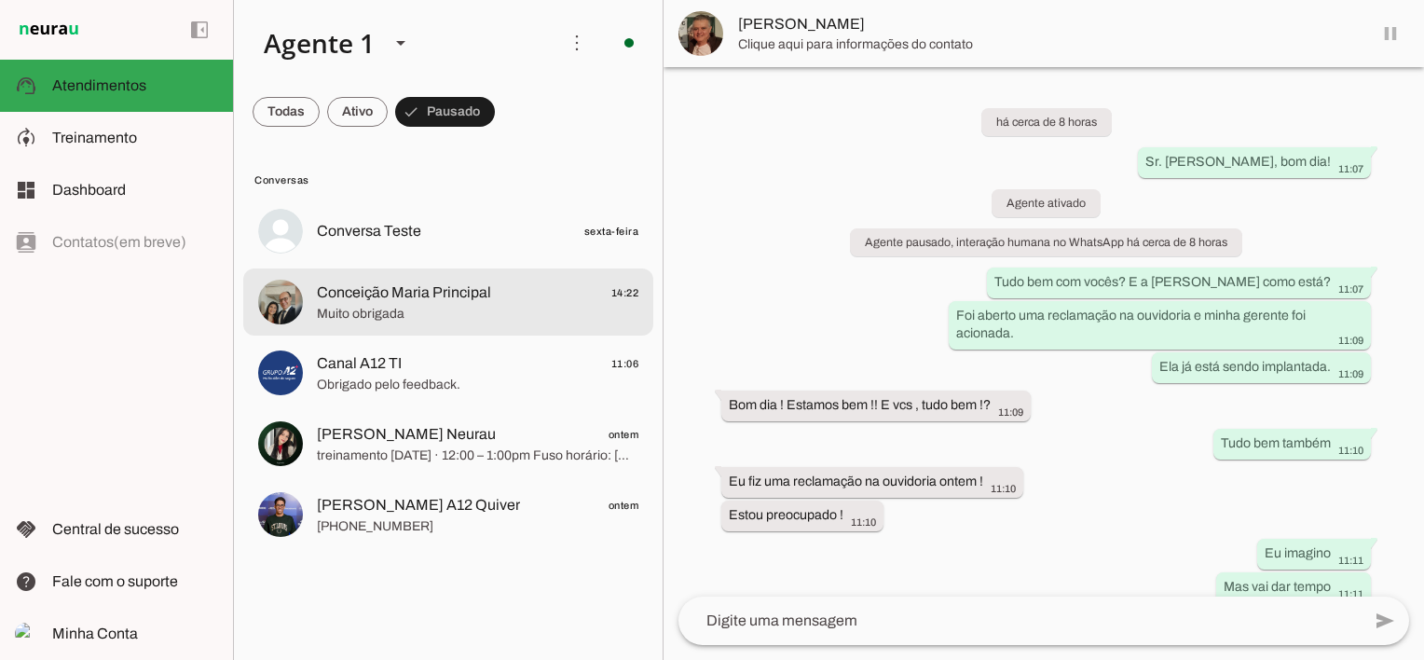
click at [419, 288] on span "Conceição Maria Principal" at bounding box center [404, 292] width 174 height 22
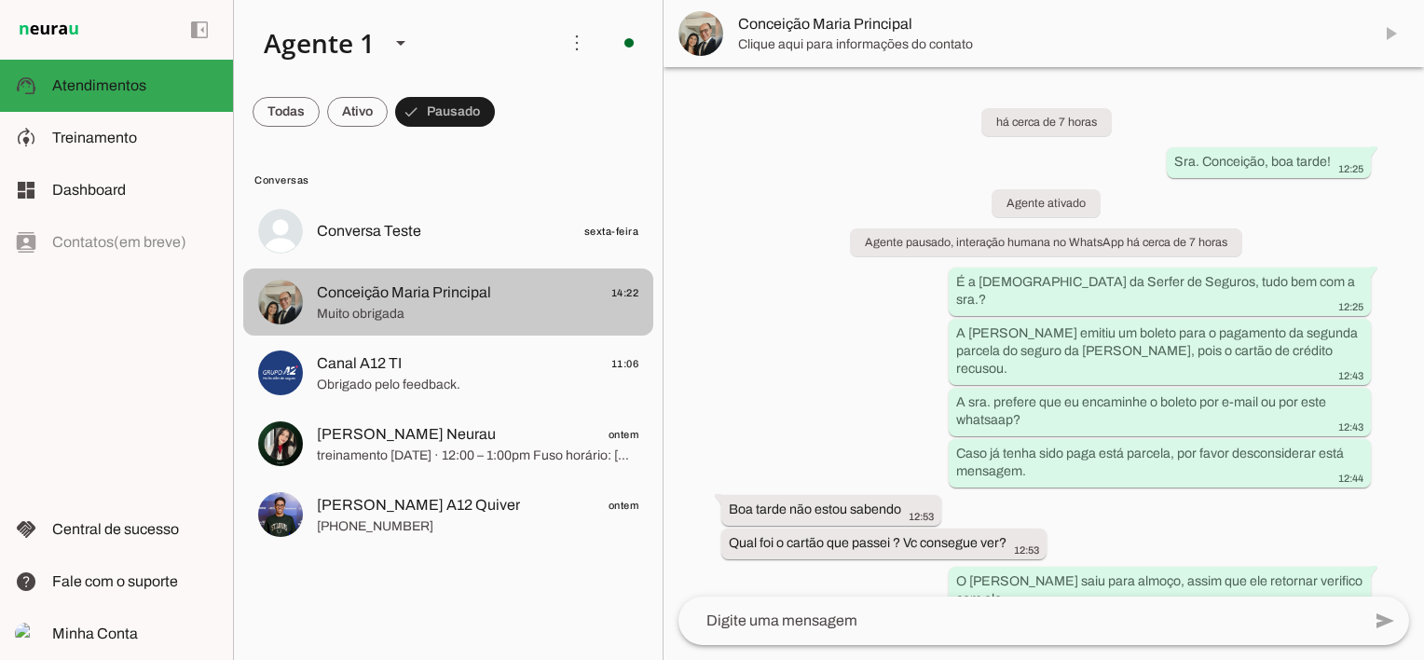
scroll to position [428, 0]
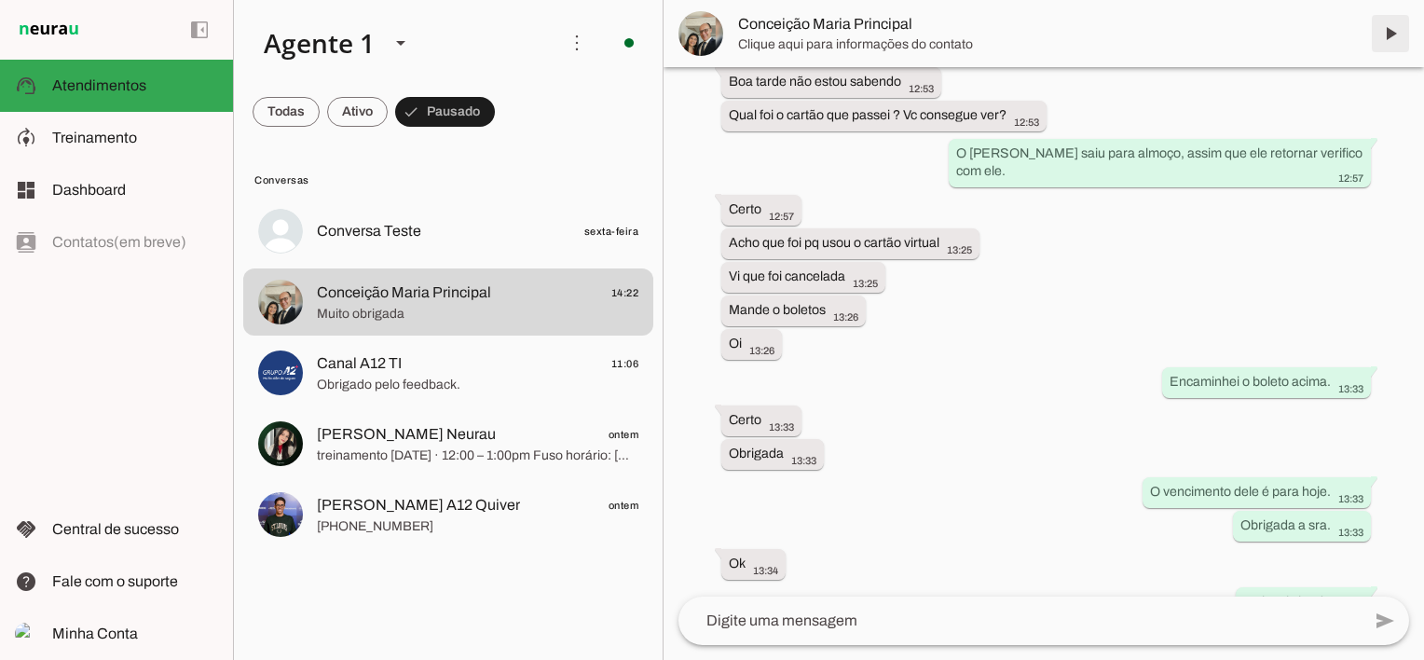
click at [1390, 30] on span at bounding box center [1390, 33] width 45 height 45
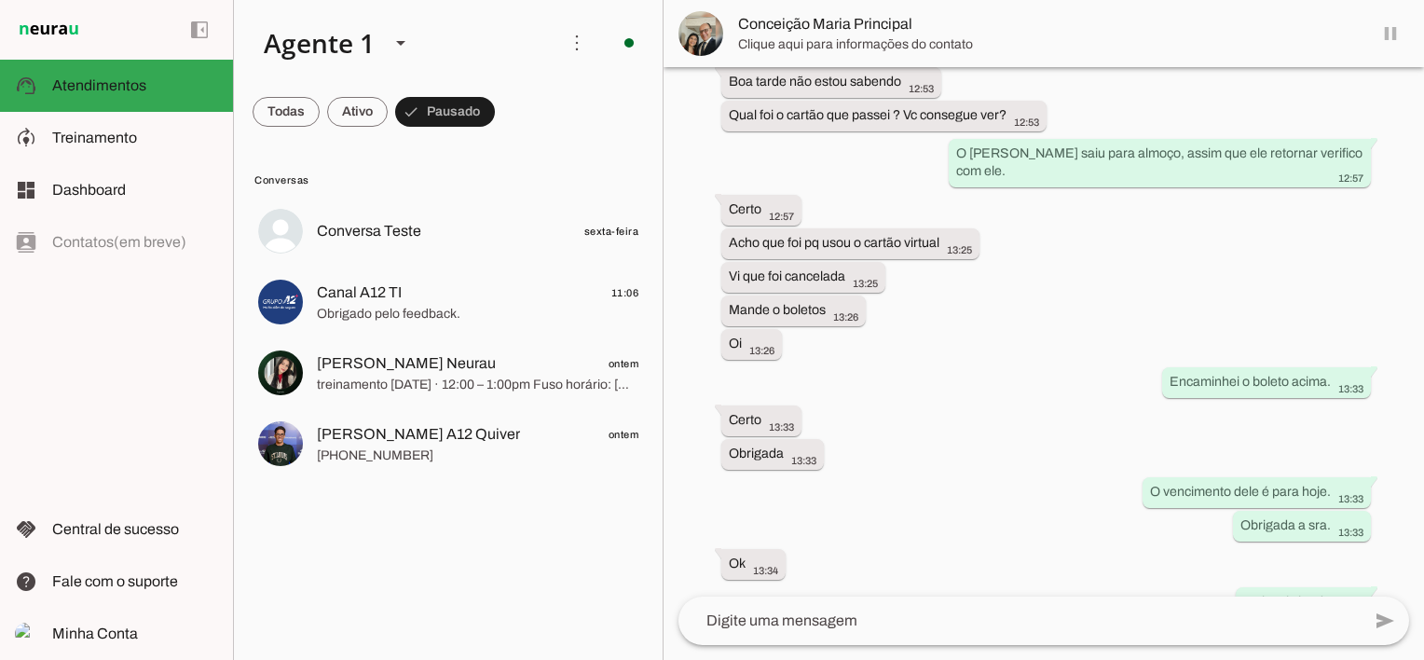
scroll to position [0, 0]
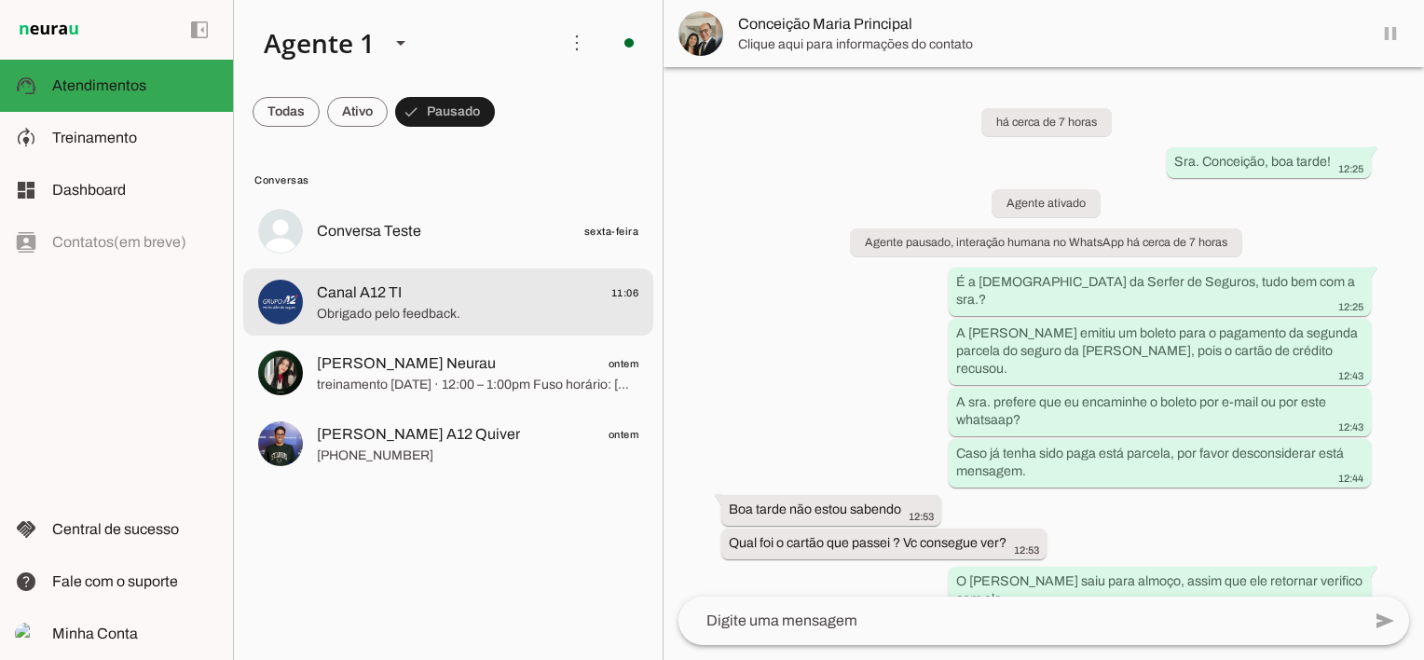
click at [379, 296] on span "Canal A12 TI" at bounding box center [359, 292] width 85 height 22
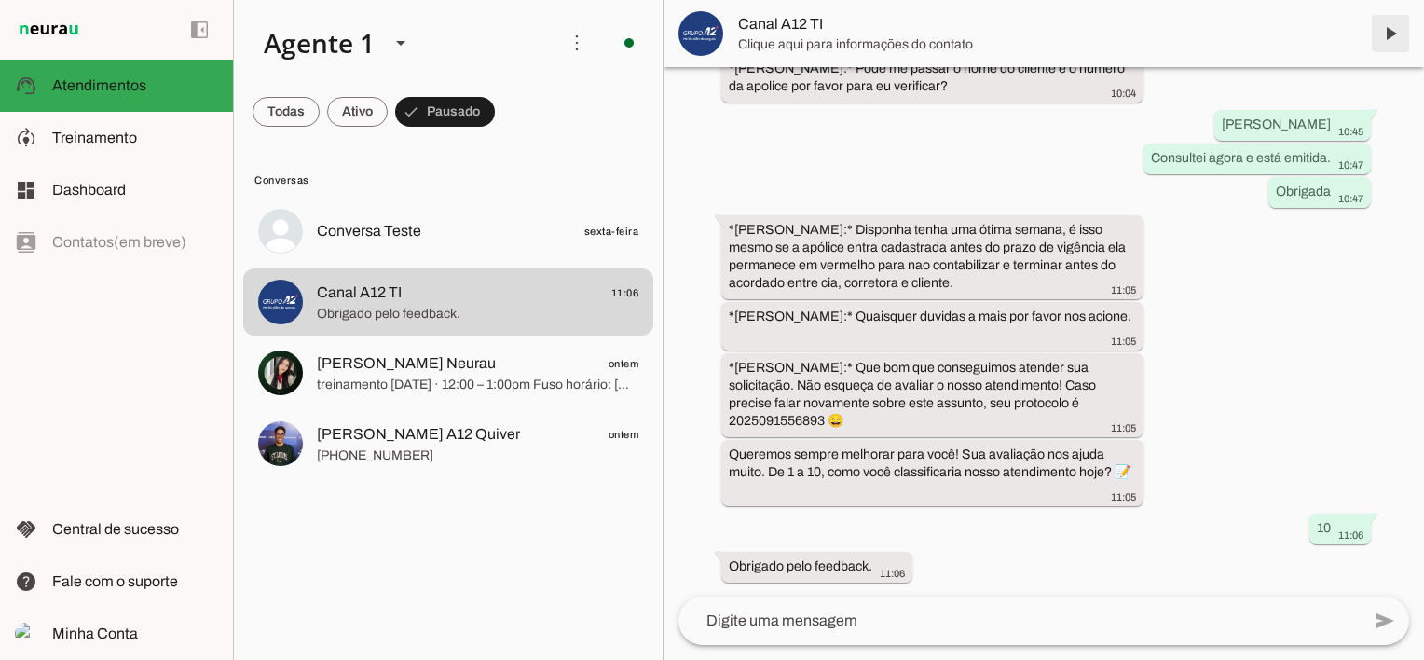
scroll to position [1068, 0]
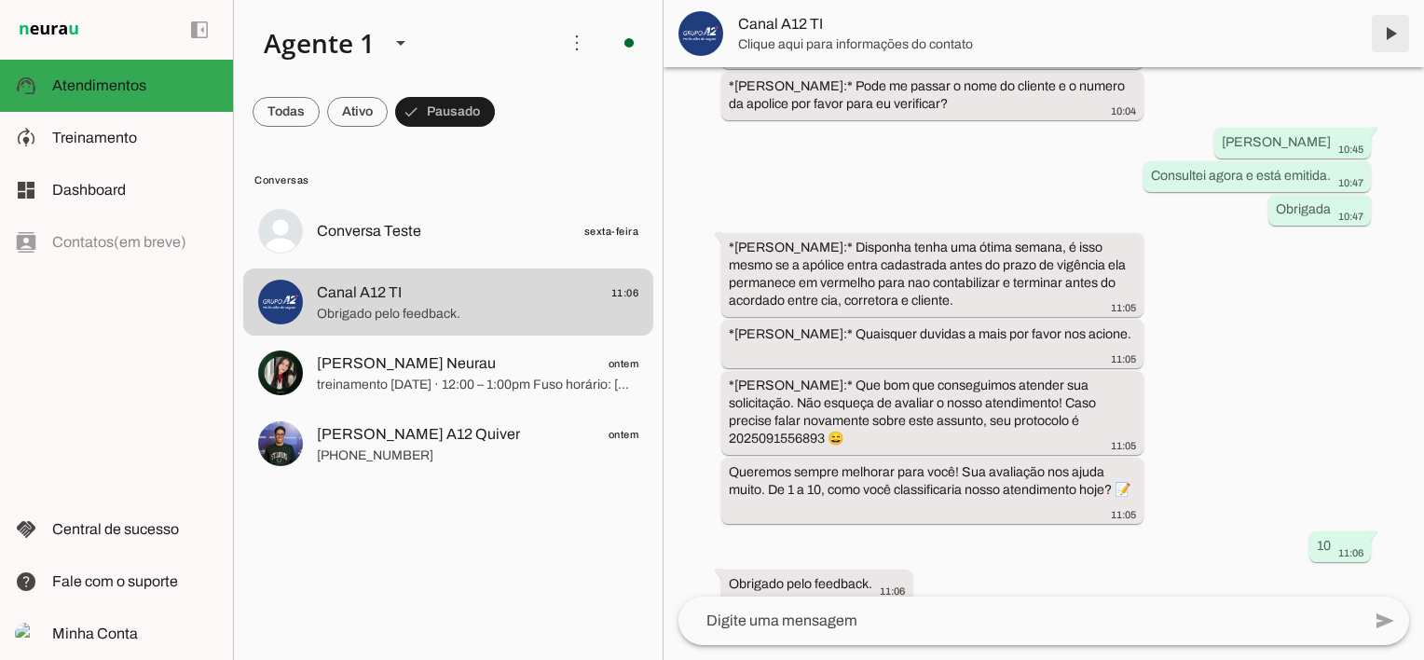
click at [1388, 31] on span at bounding box center [1390, 33] width 45 height 45
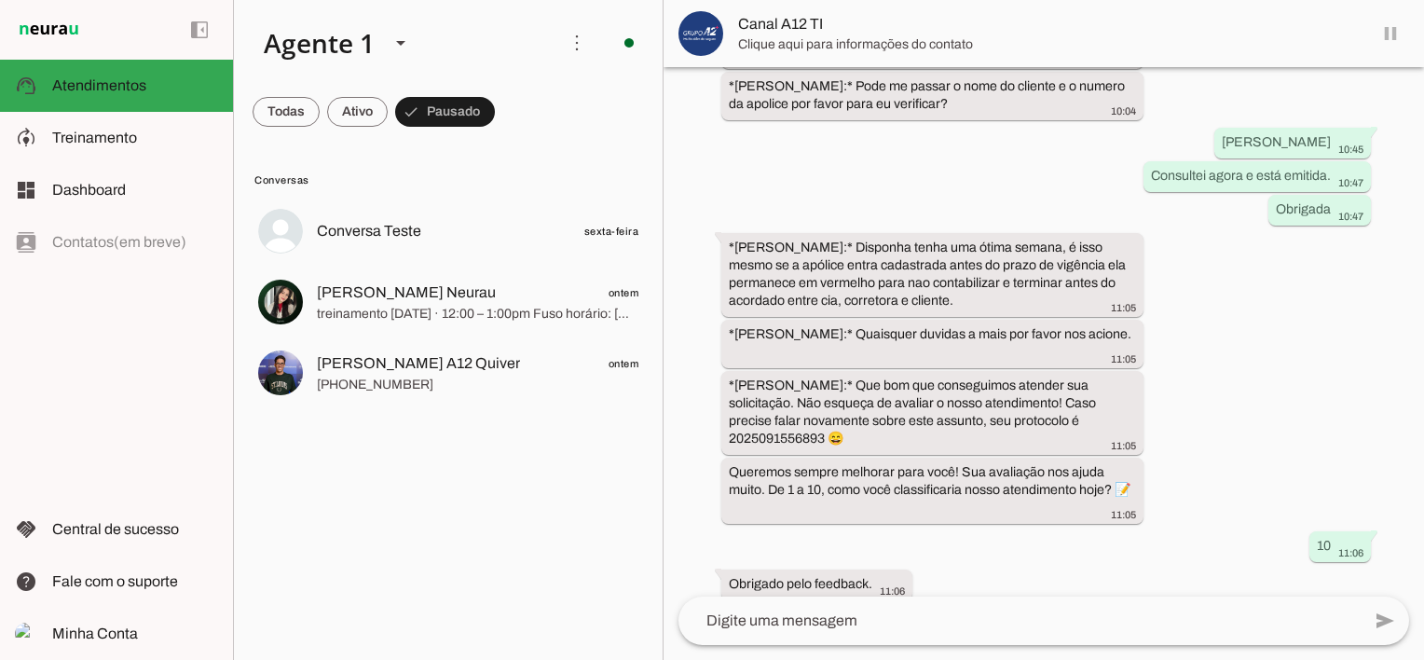
scroll to position [0, 0]
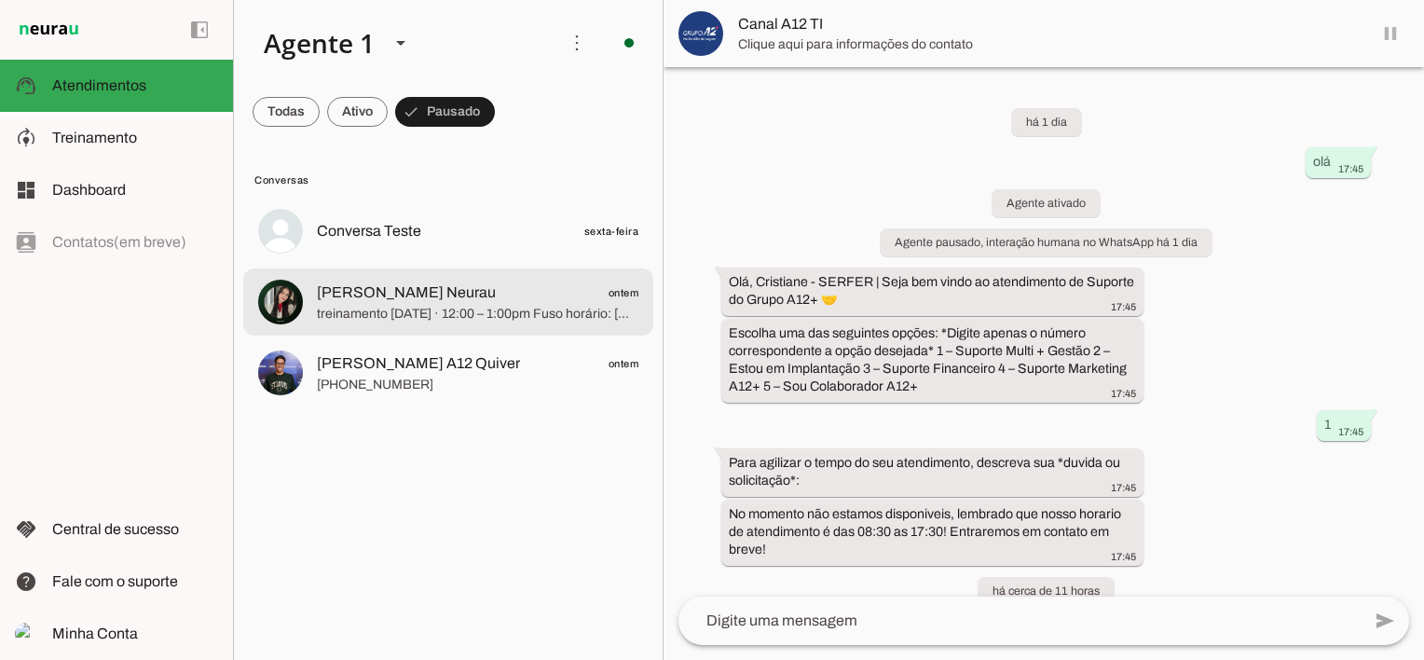
click at [384, 289] on span "[PERSON_NAME] Neurau" at bounding box center [406, 292] width 179 height 22
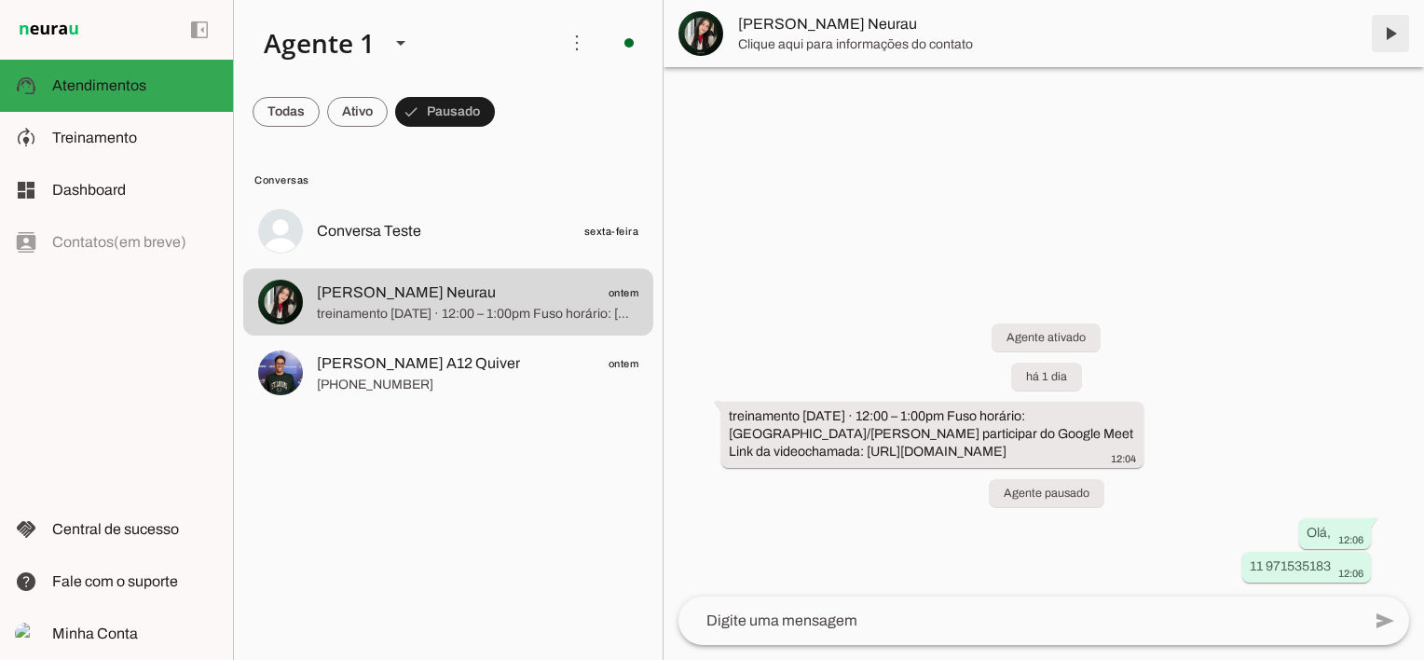
click at [1392, 34] on span at bounding box center [1390, 33] width 45 height 45
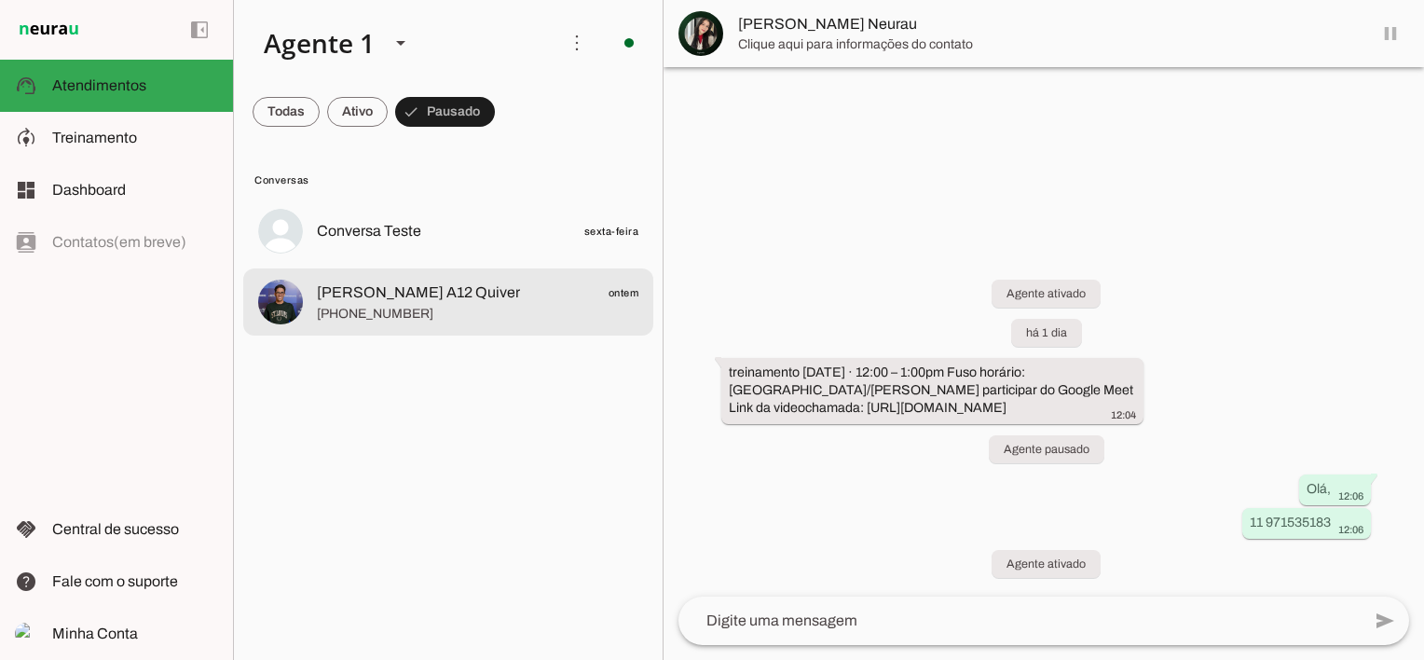
click at [366, 309] on span "[PHONE_NUMBER]" at bounding box center [477, 314] width 321 height 19
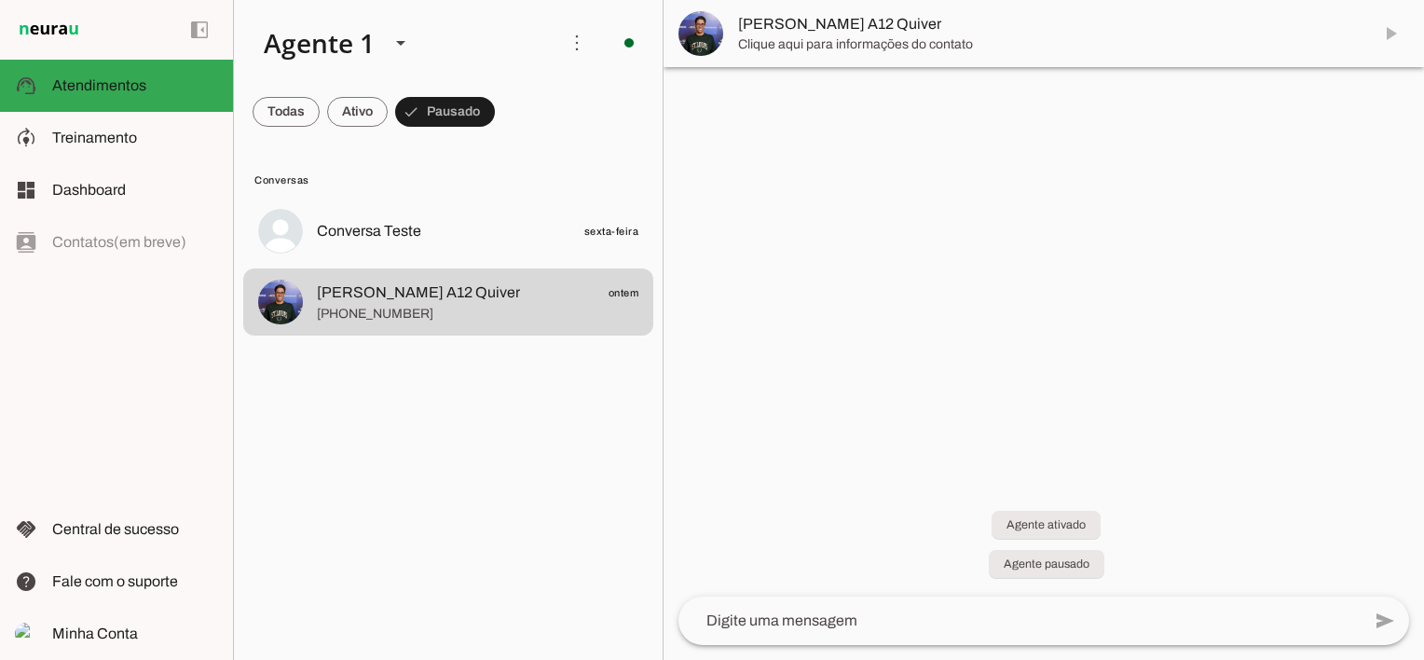
click at [1387, 32] on md-item "[PERSON_NAME] A12 Quiver" at bounding box center [1043, 33] width 760 height 67
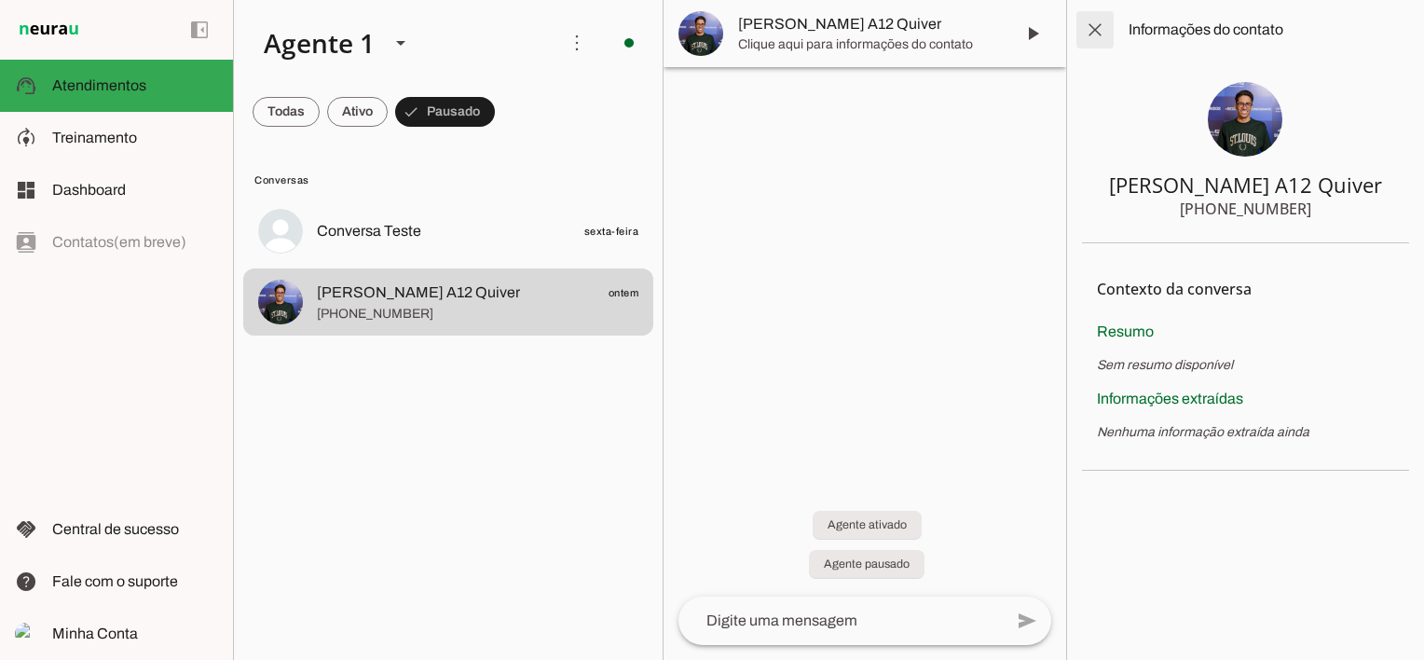
click at [1096, 22] on span at bounding box center [1095, 29] width 45 height 45
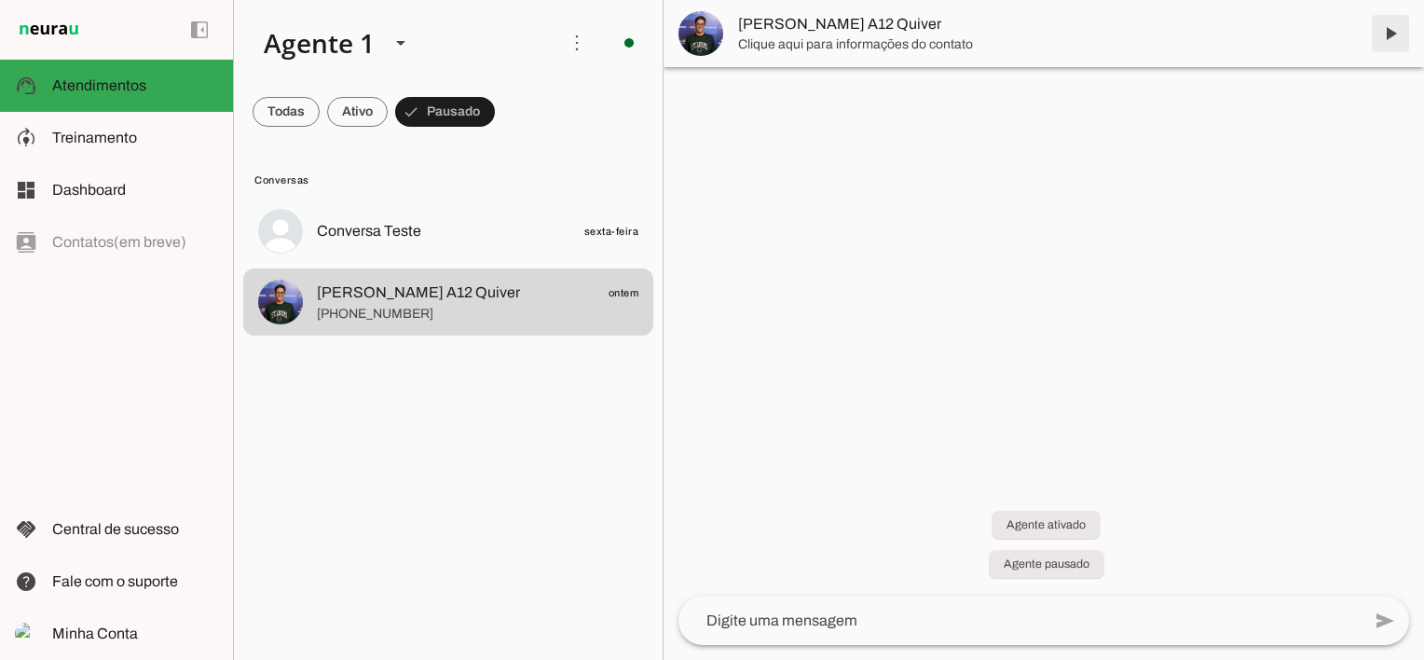
click at [1388, 34] on span at bounding box center [1390, 33] width 45 height 45
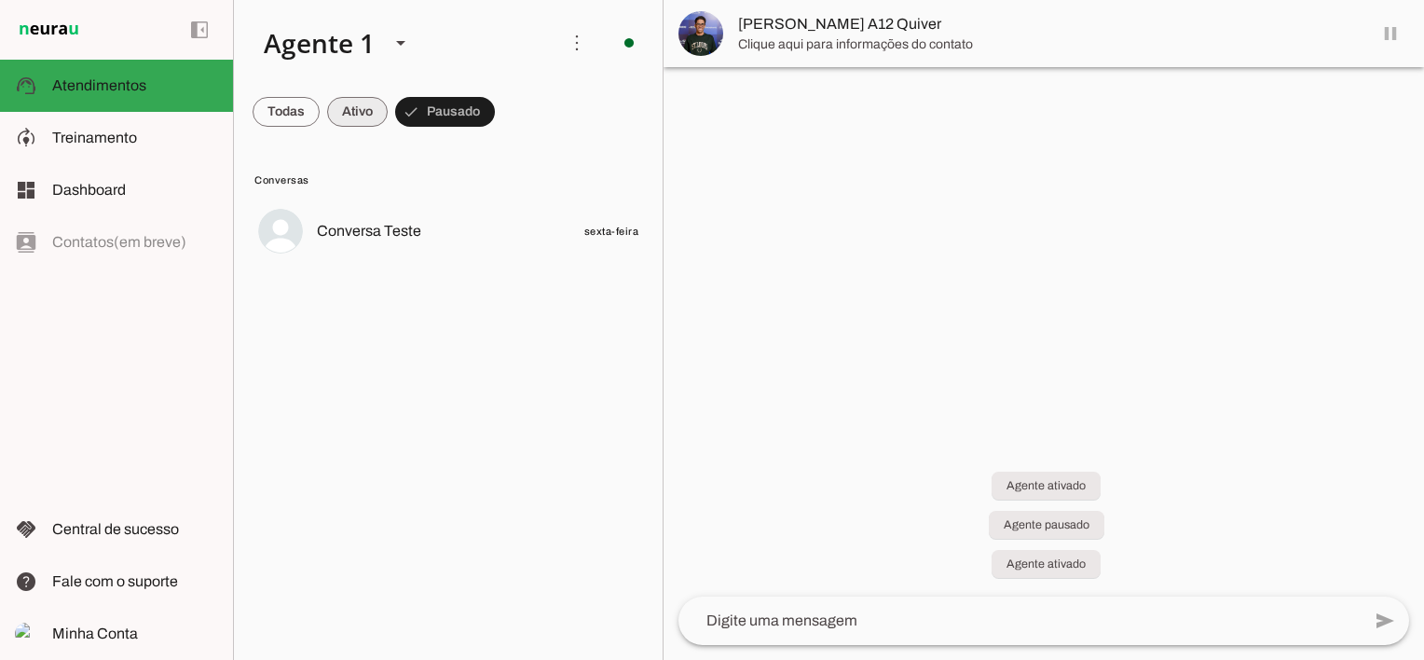
click at [350, 113] on span at bounding box center [357, 111] width 61 height 45
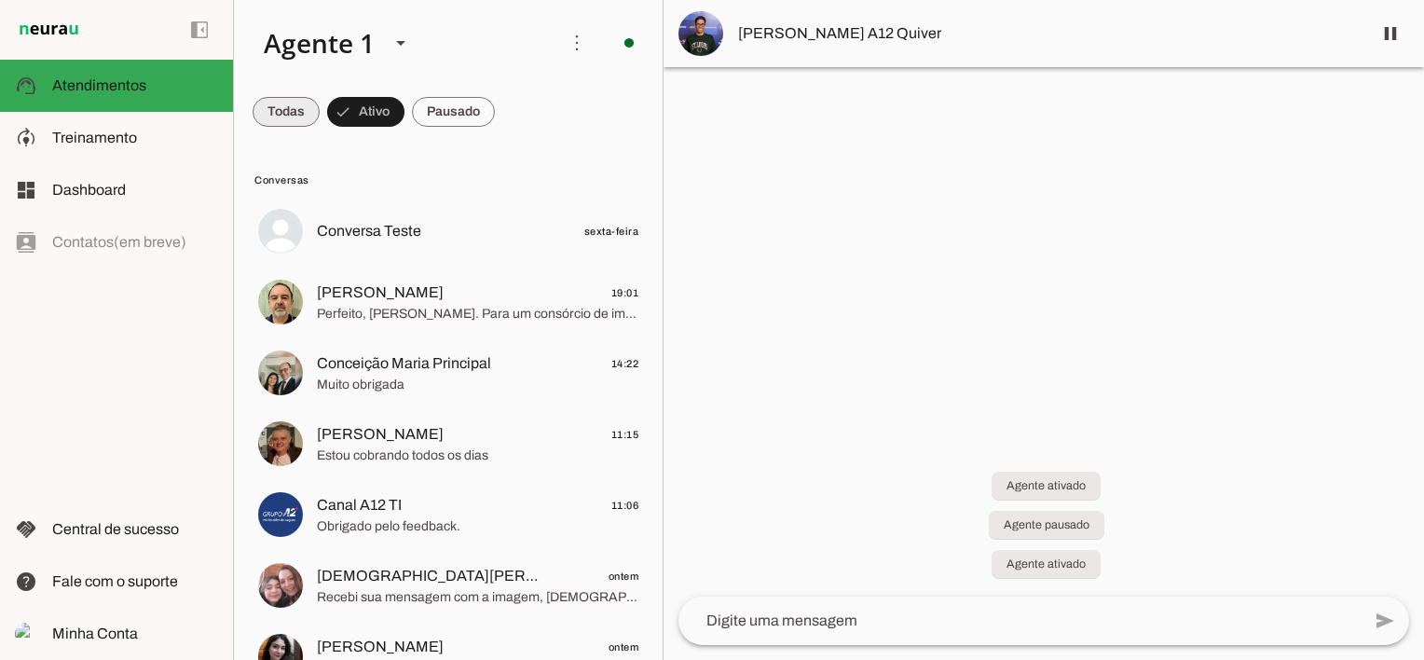
click at [273, 116] on span at bounding box center [286, 111] width 67 height 45
